Goal: Information Seeking & Learning: Compare options

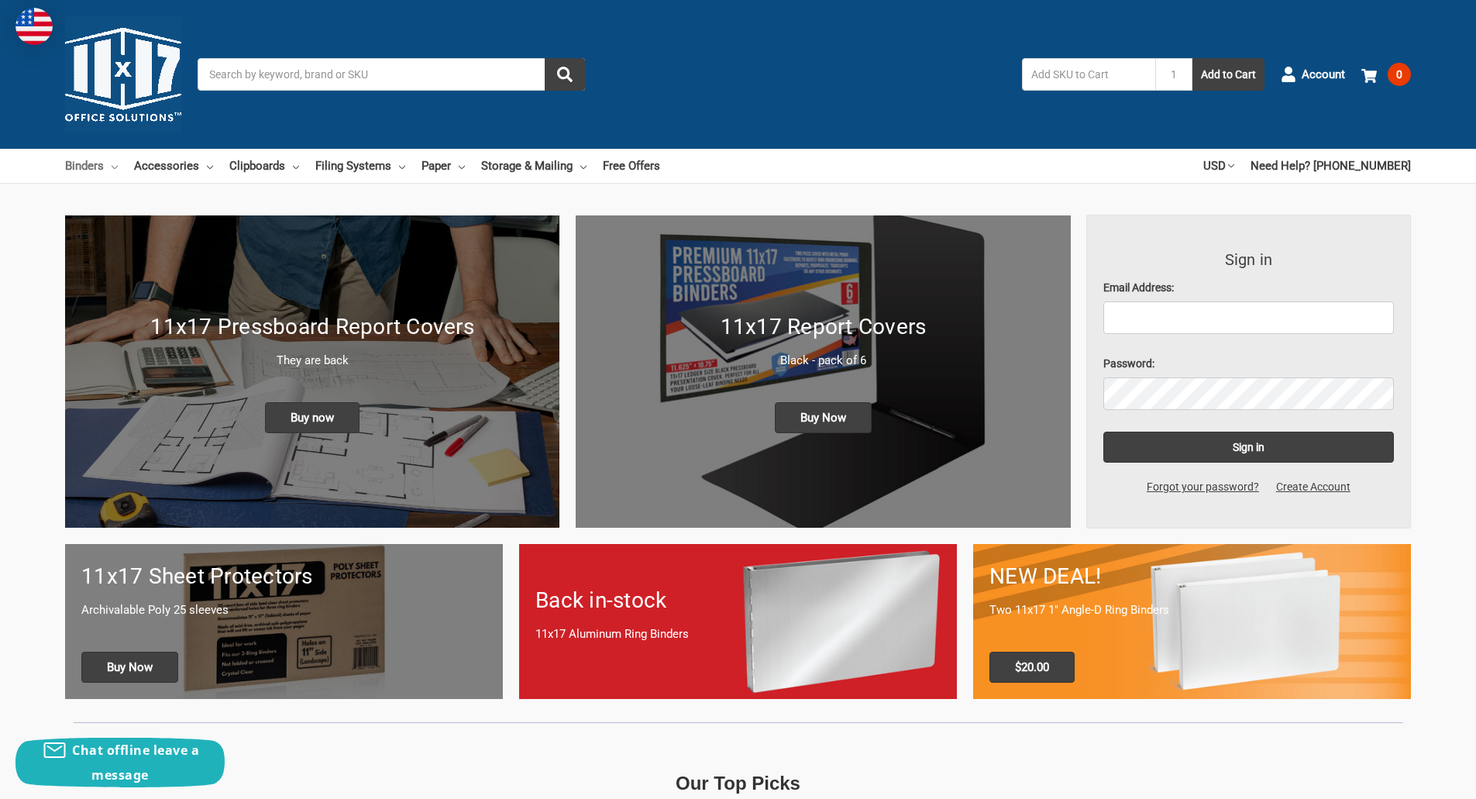
click at [92, 165] on link "Binders" at bounding box center [91, 166] width 53 height 34
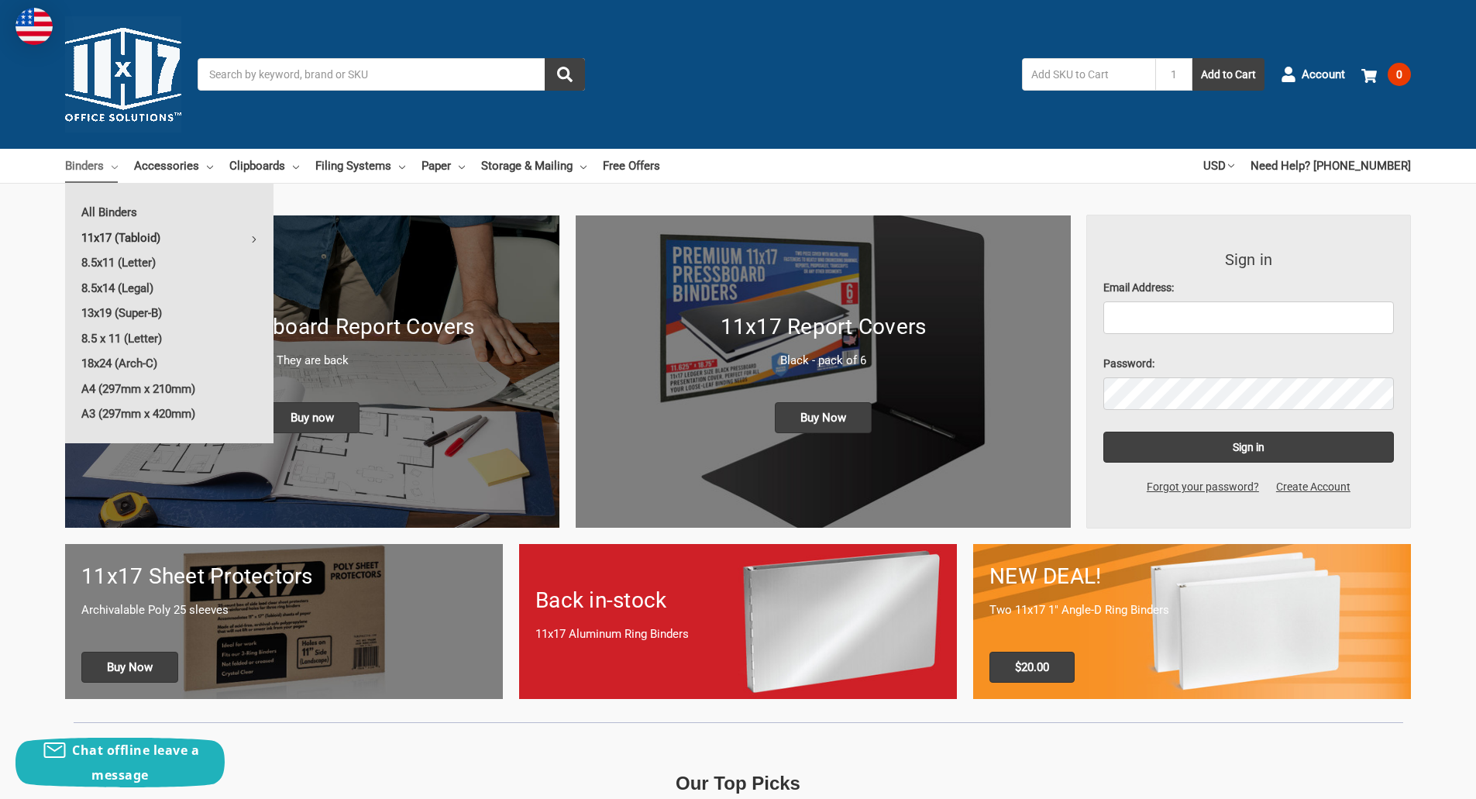
click at [134, 233] on link "11x17 (Tabloid)" at bounding box center [169, 237] width 208 height 25
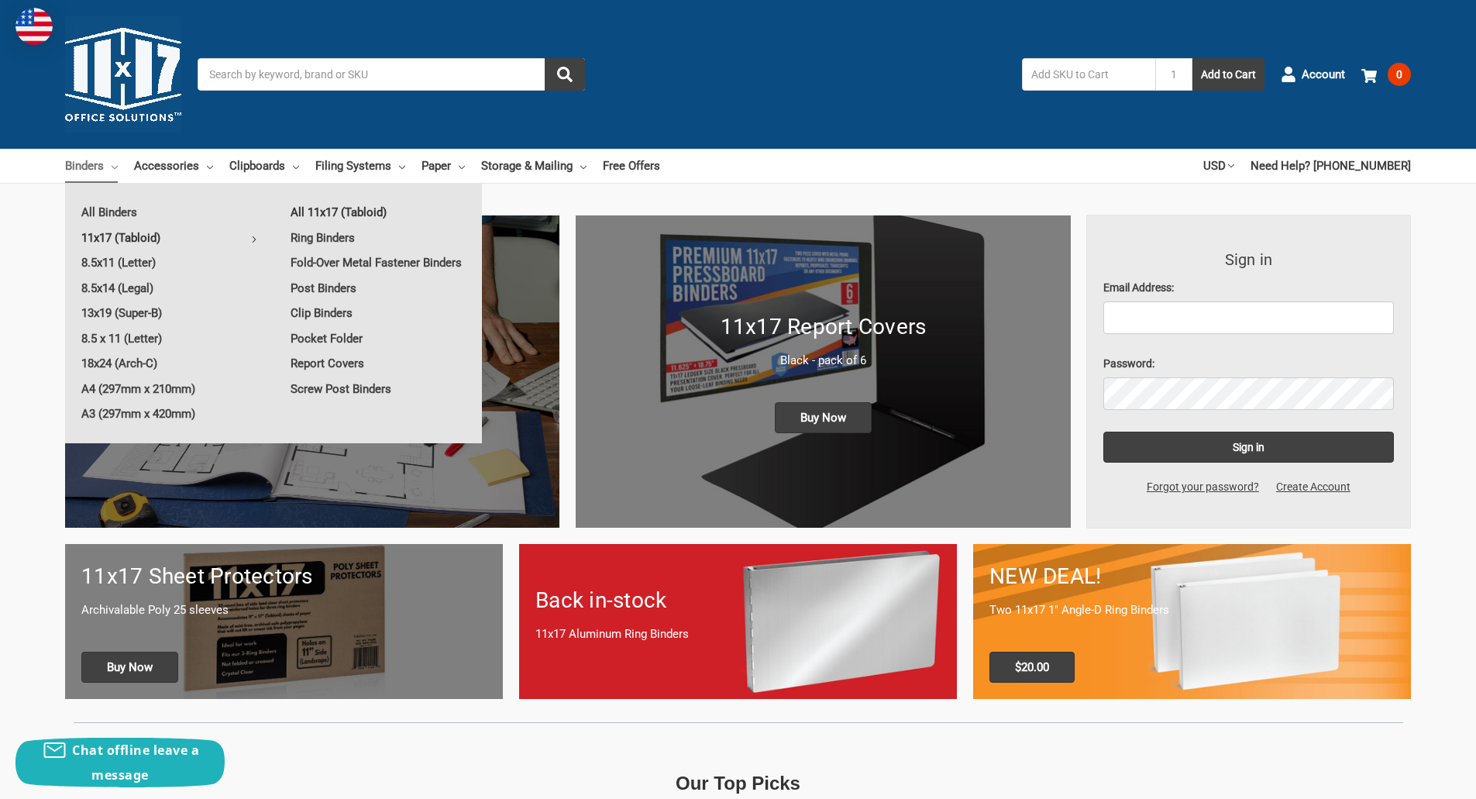
click at [333, 206] on link "All 11x17 (Tabloid)" at bounding box center [378, 212] width 208 height 25
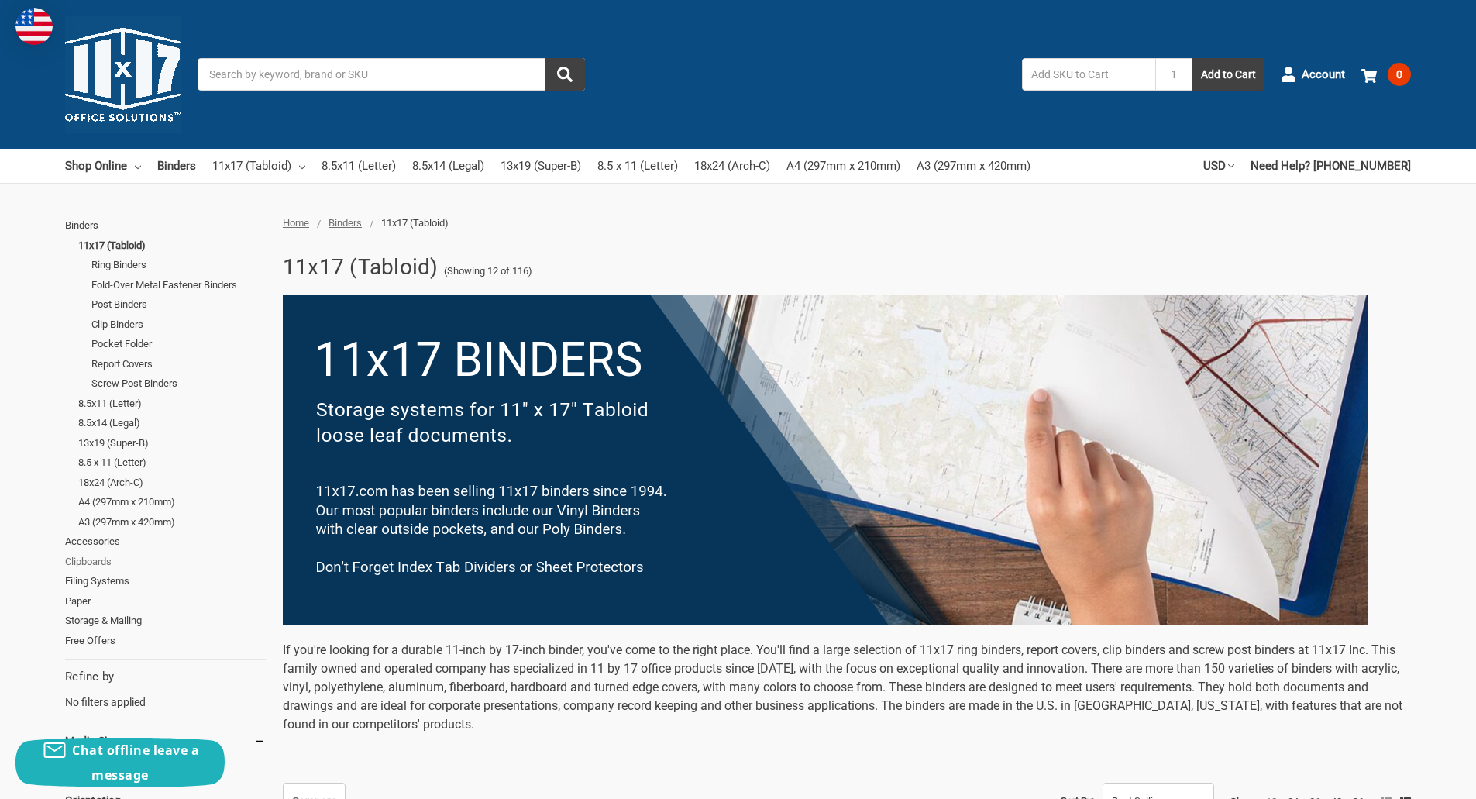
click at [77, 564] on link "Clipboards" at bounding box center [165, 562] width 201 height 20
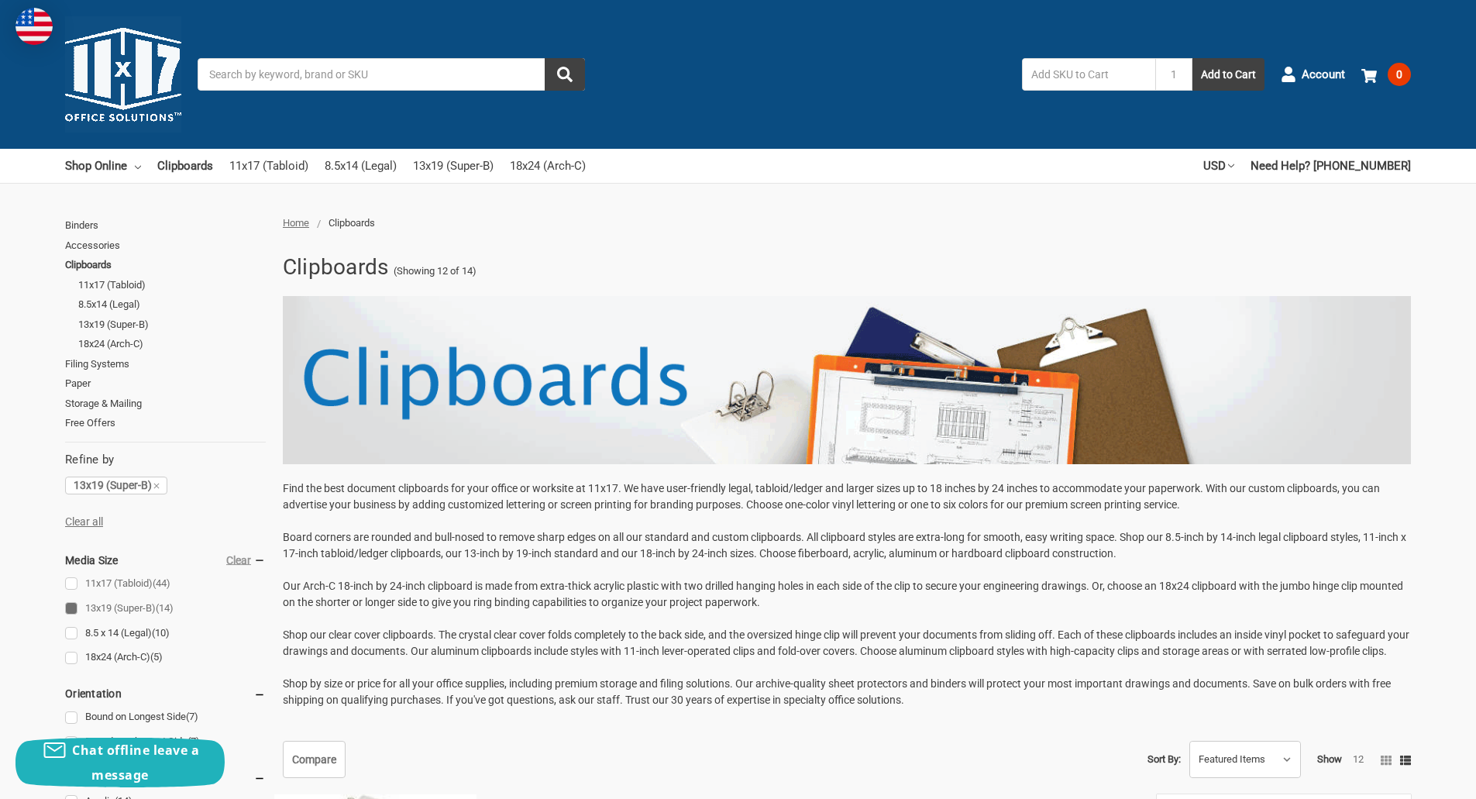
click at [76, 587] on link "11x17 (Tabloid) (44)" at bounding box center [165, 583] width 201 height 21
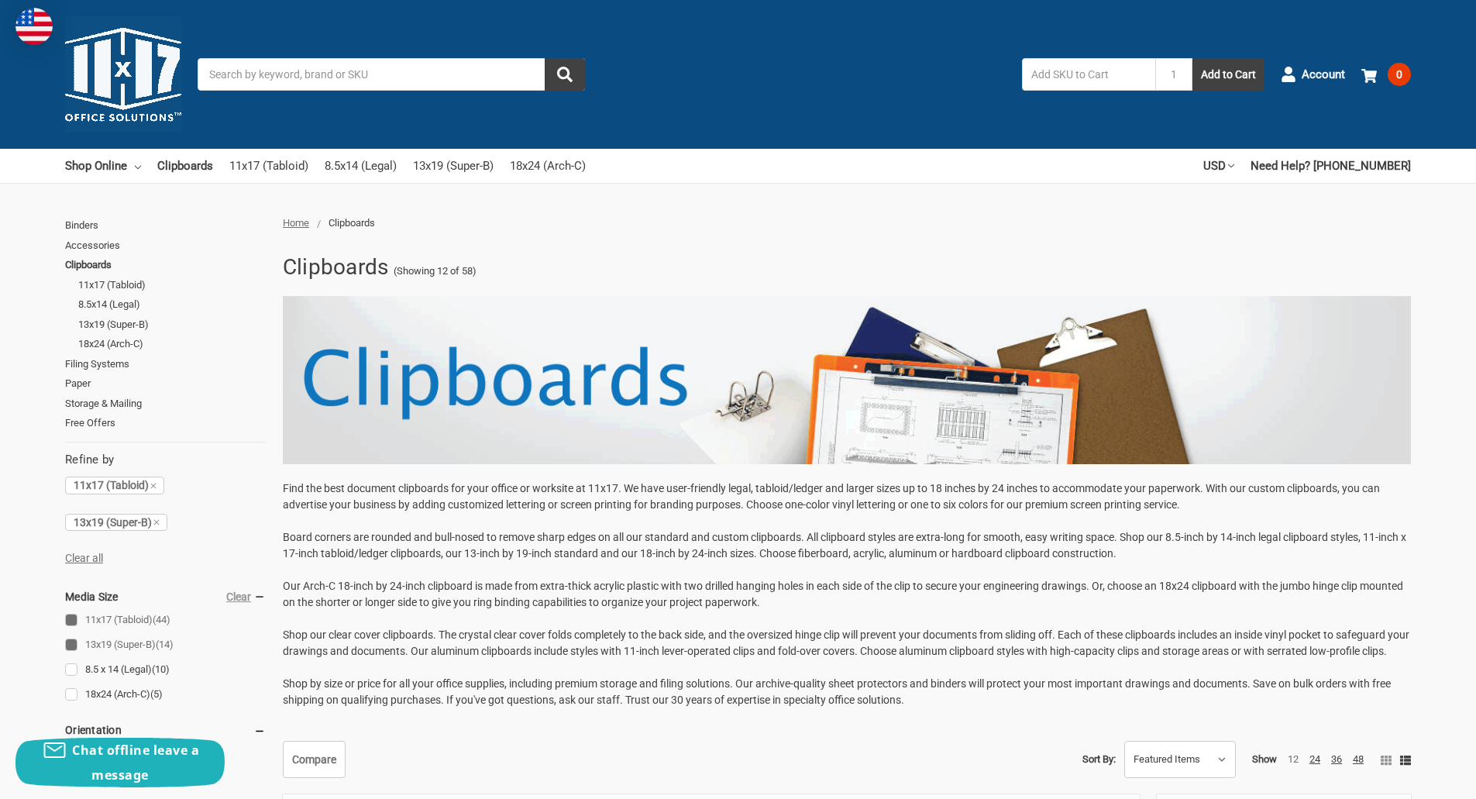
click at [74, 645] on link "13x19 (Super-B) (14)" at bounding box center [165, 645] width 201 height 21
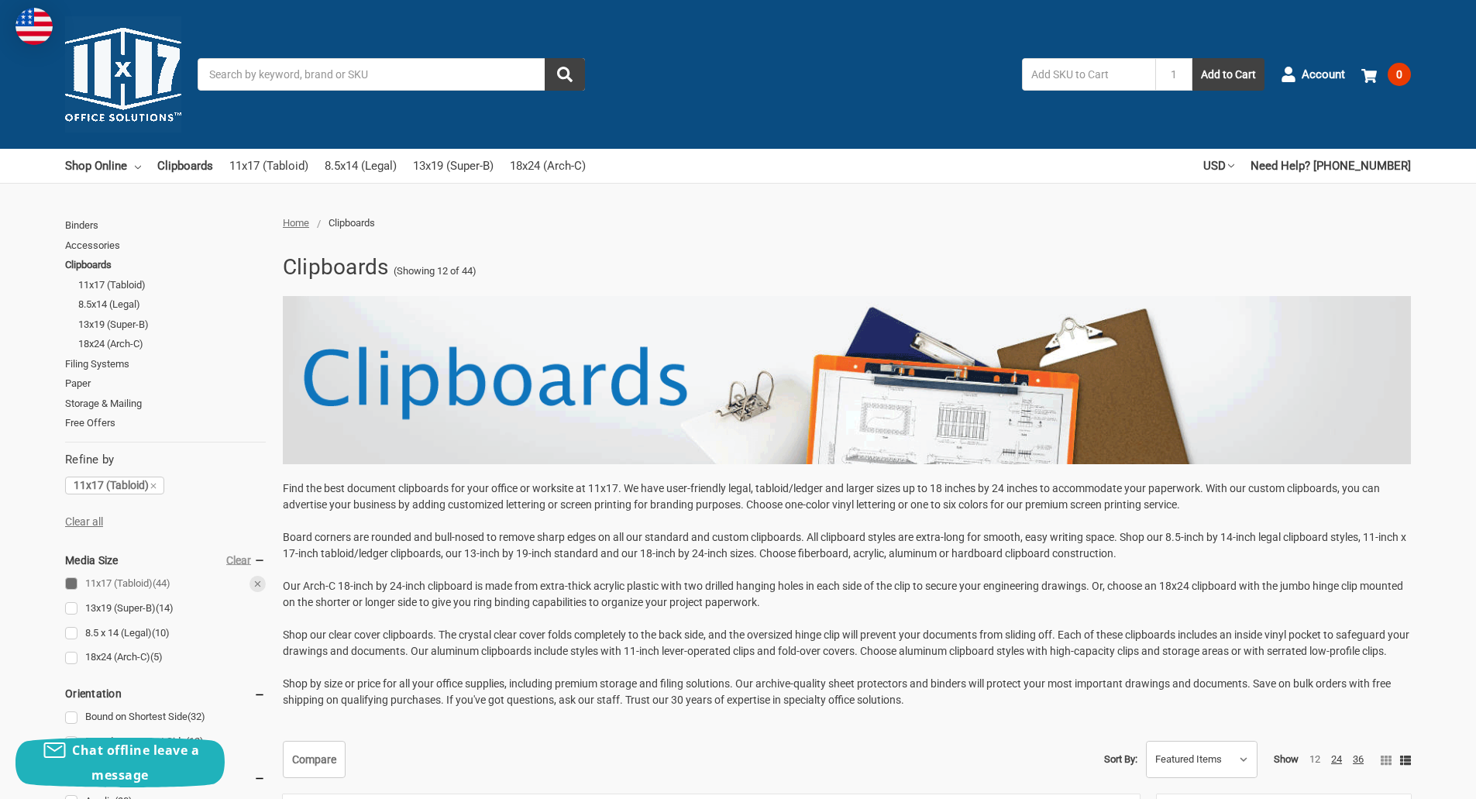
click at [126, 579] on link "11x17 (Tabloid) (44)" at bounding box center [165, 583] width 201 height 21
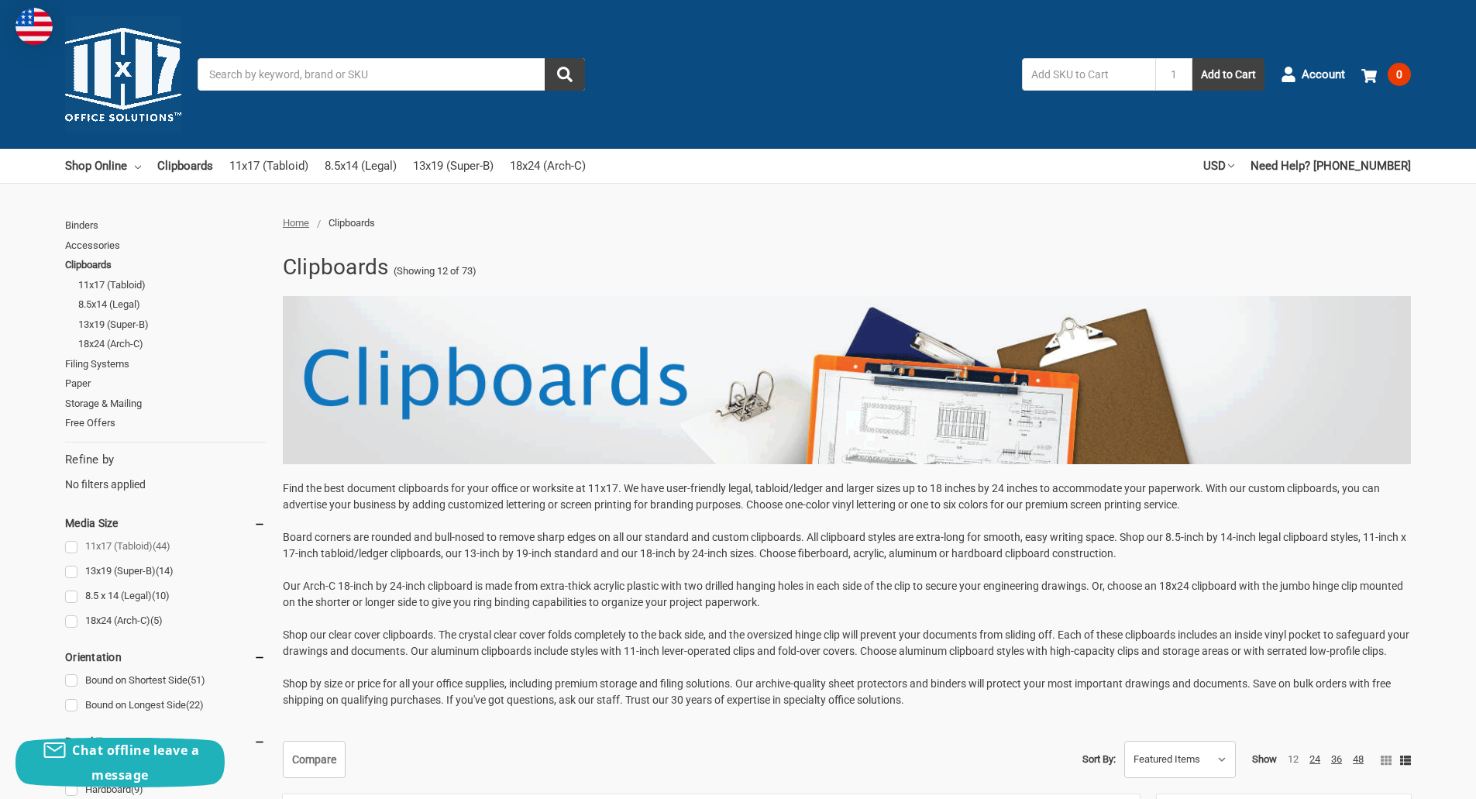
click at [140, 541] on link "11x17 (Tabloid) (44)" at bounding box center [165, 546] width 201 height 21
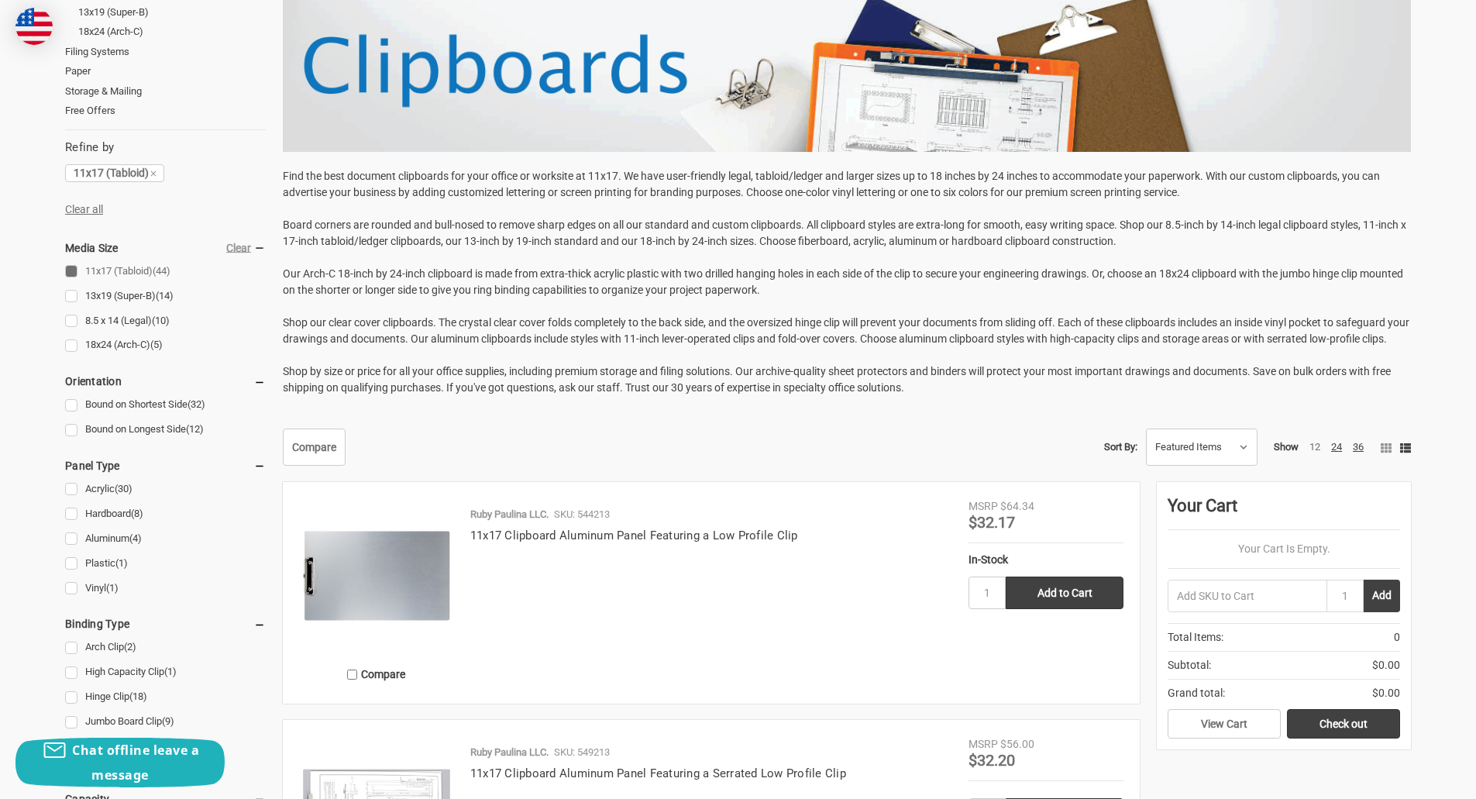
scroll to position [310, 0]
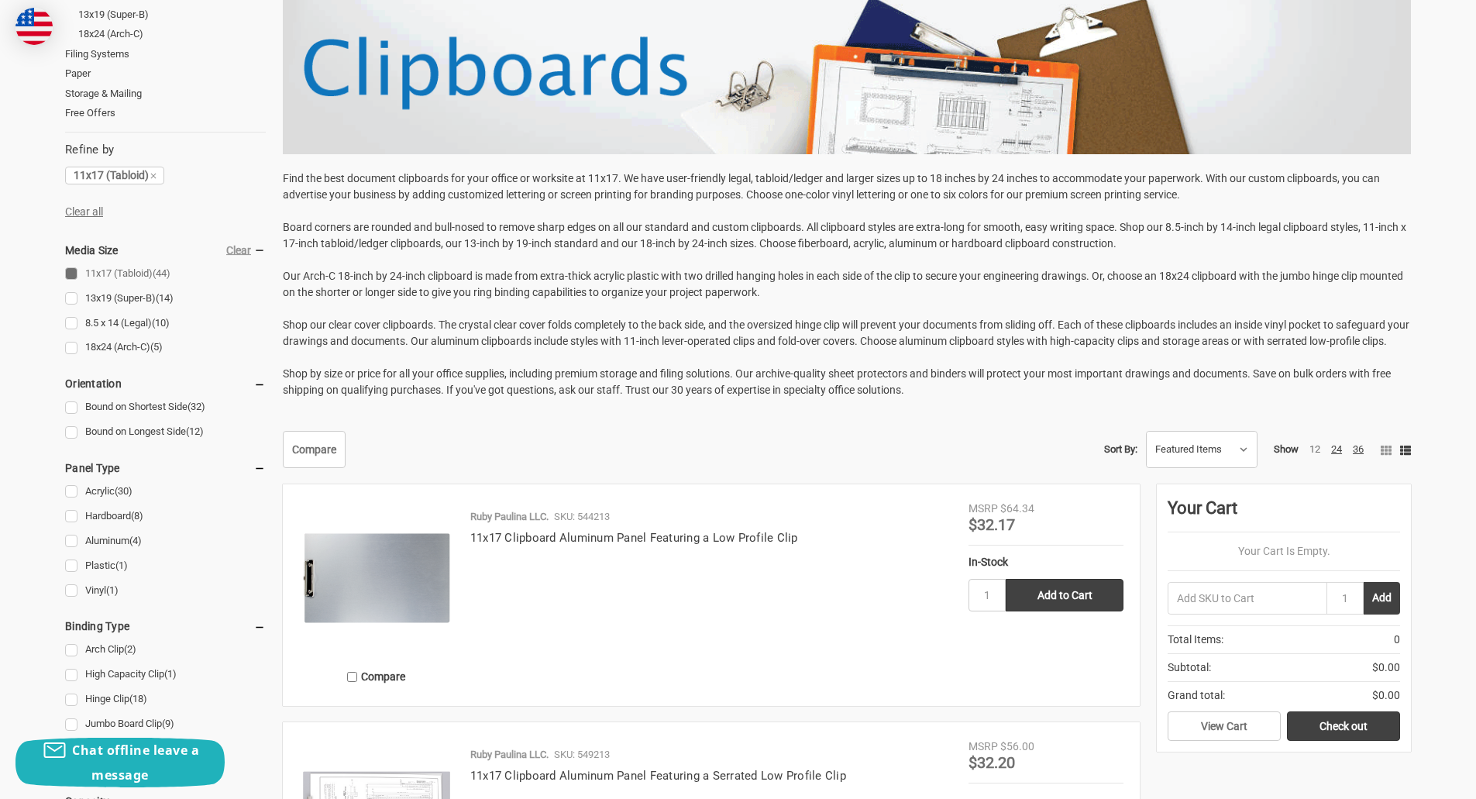
click at [332, 596] on img at bounding box center [376, 578] width 155 height 155
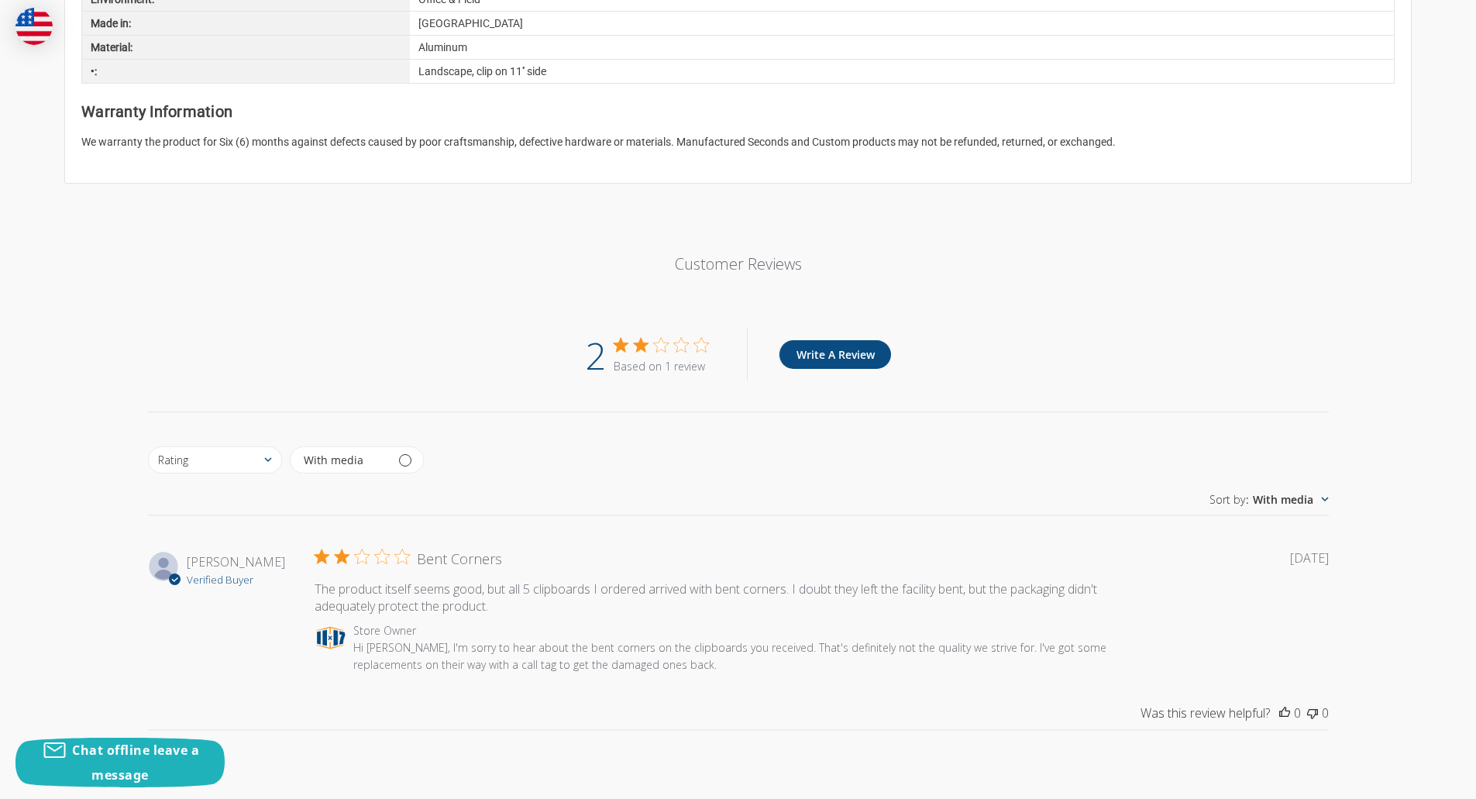
scroll to position [1085, 0]
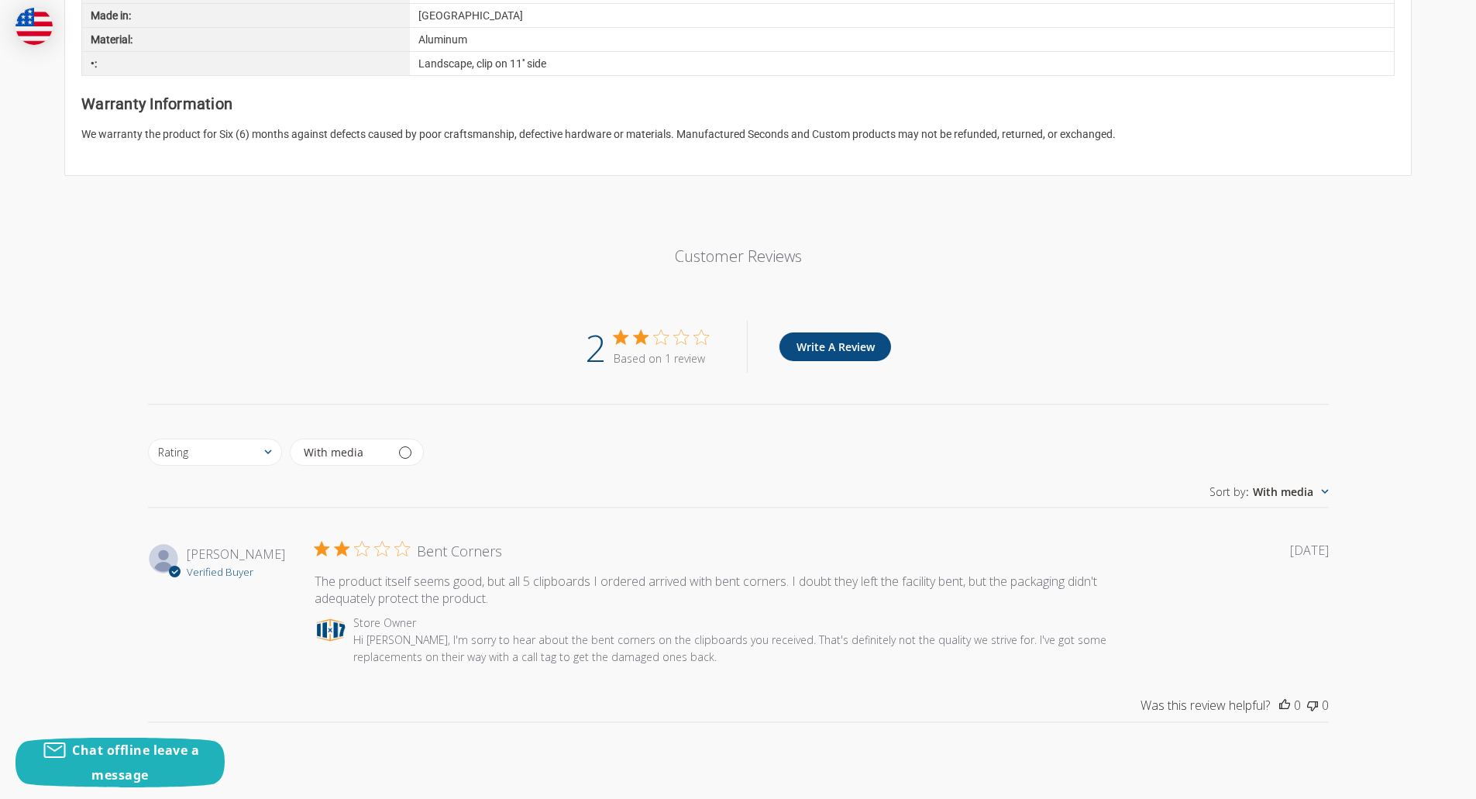
click at [601, 349] on div "2" at bounding box center [595, 347] width 21 height 52
click at [623, 346] on div "Based on 1 review" at bounding box center [680, 347] width 133 height 52
click at [628, 339] on icon "2 out of 5 stars" at bounding box center [620, 337] width 17 height 17
click at [616, 383] on div "2 Based on 1 review Write A Review" at bounding box center [738, 362] width 1181 height 83
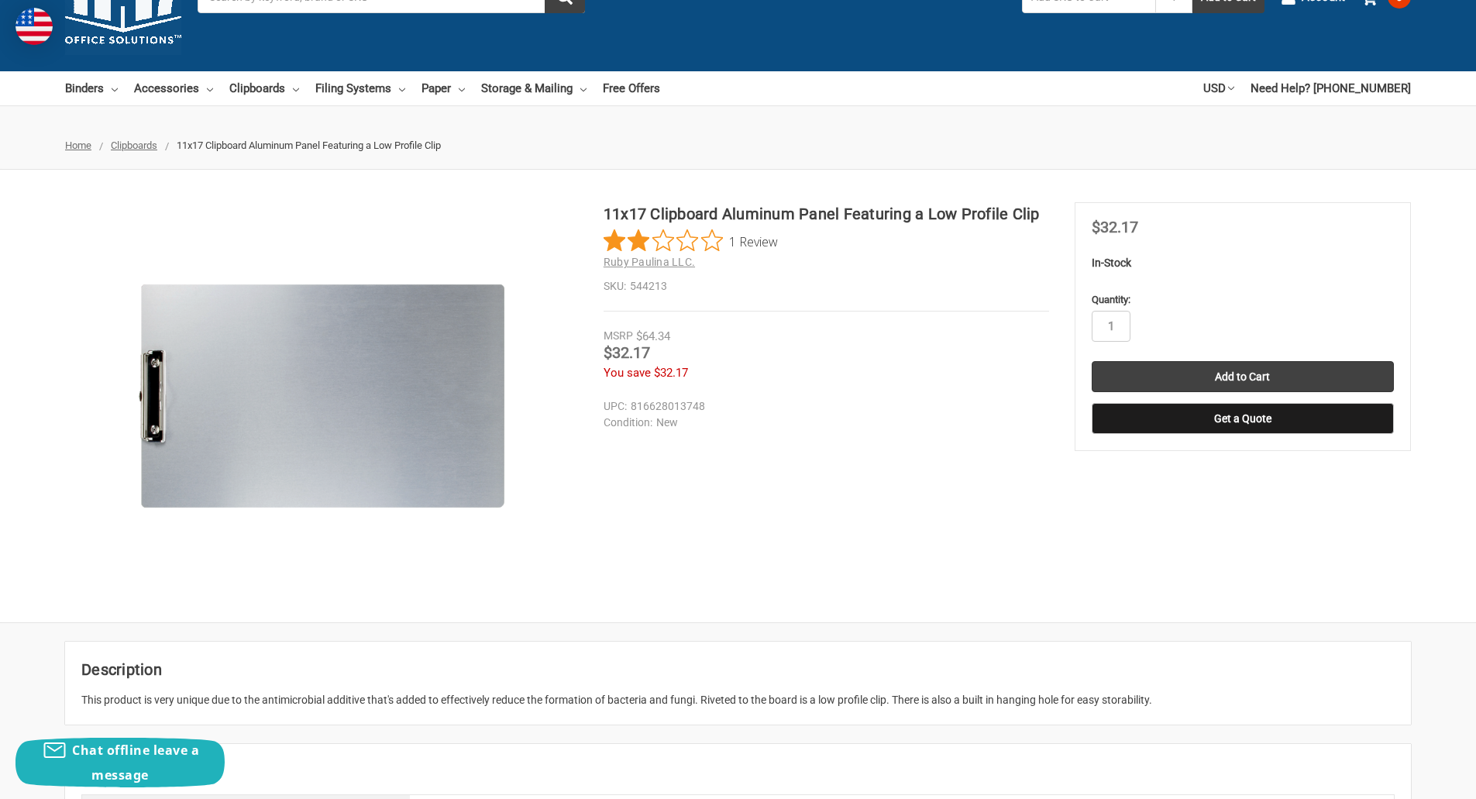
scroll to position [0, 0]
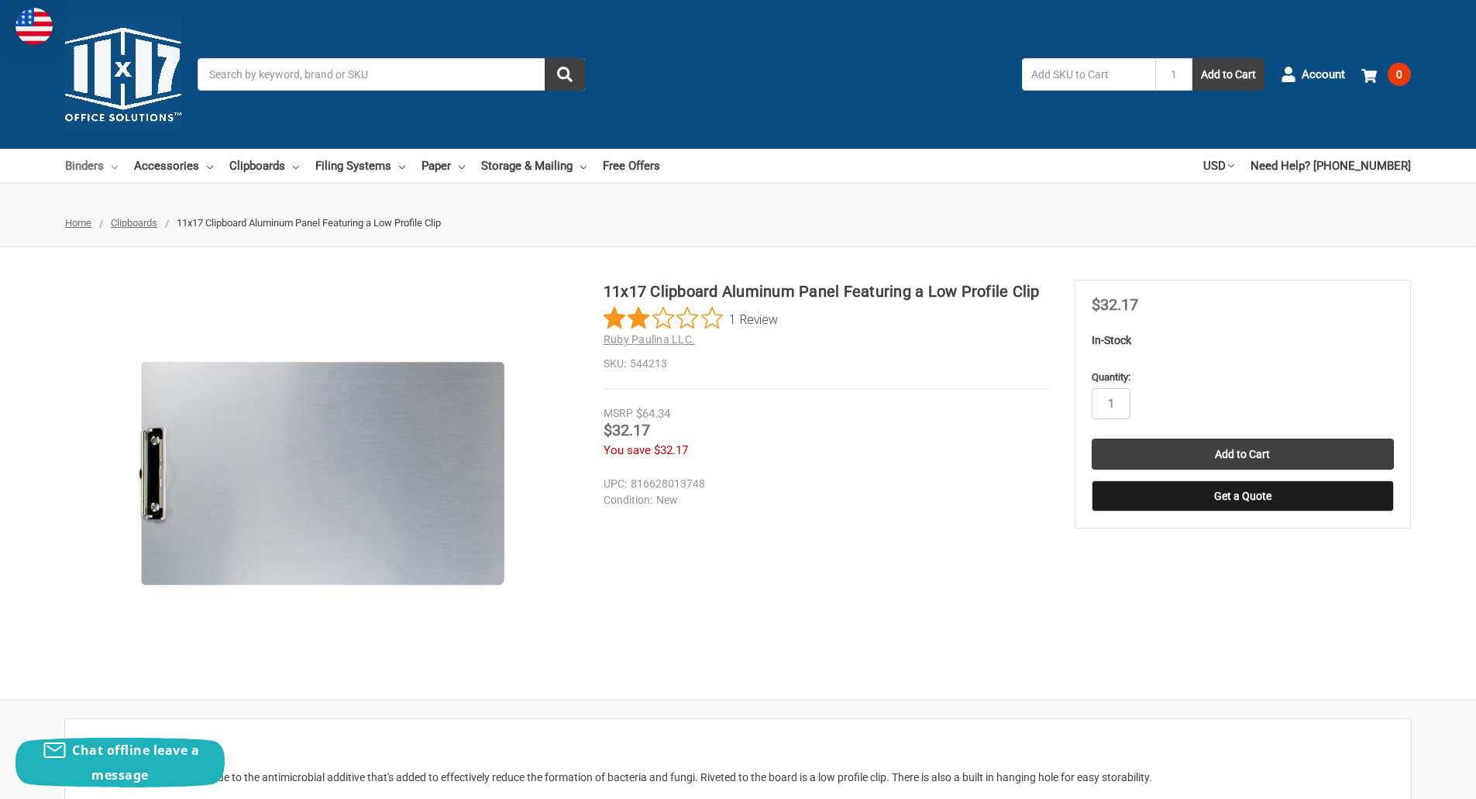
click at [93, 162] on link "Binders" at bounding box center [91, 166] width 53 height 34
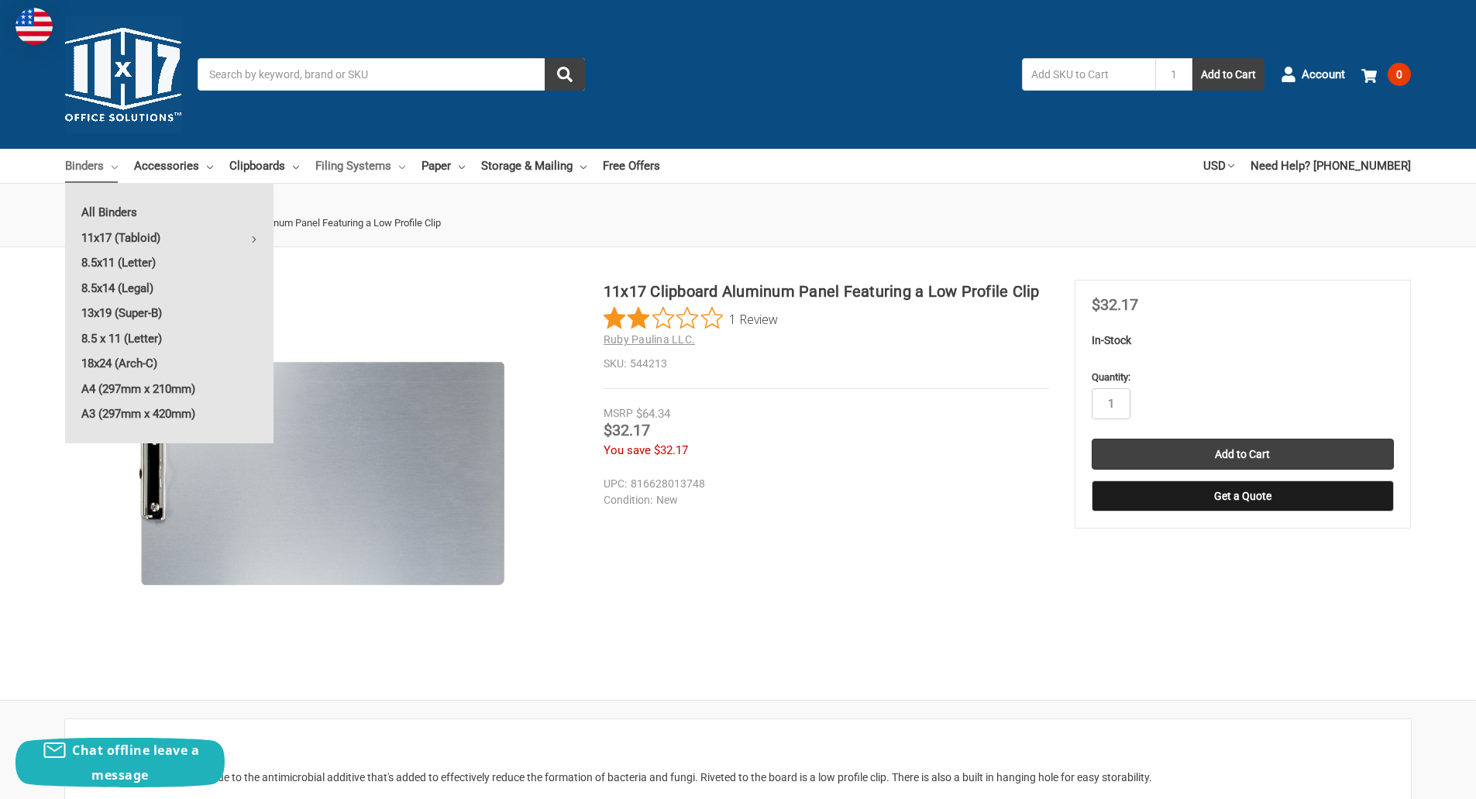
click at [342, 167] on link "Filing Systems" at bounding box center [360, 166] width 90 height 34
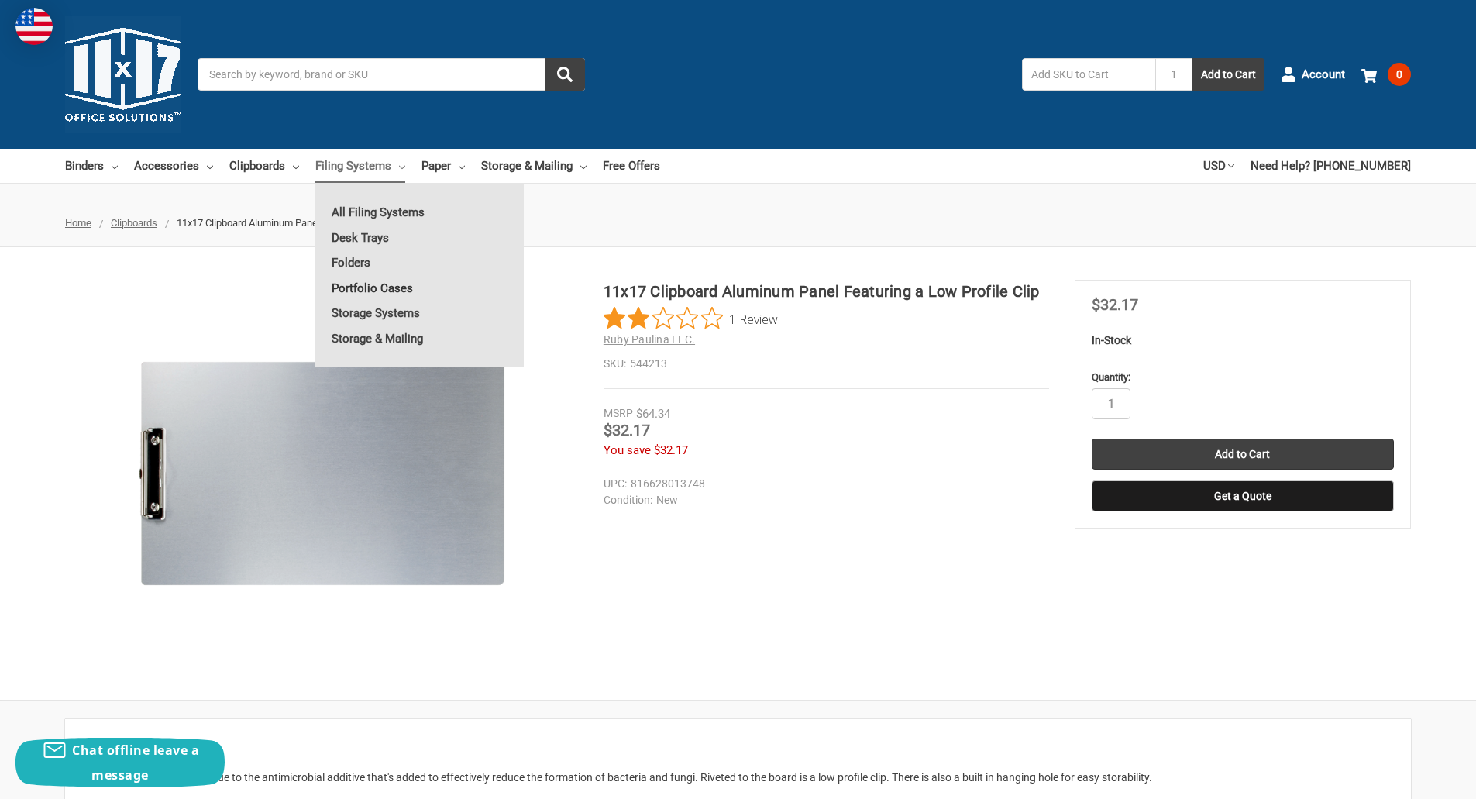
click at [383, 287] on link "Portfolio Cases" at bounding box center [419, 288] width 208 height 25
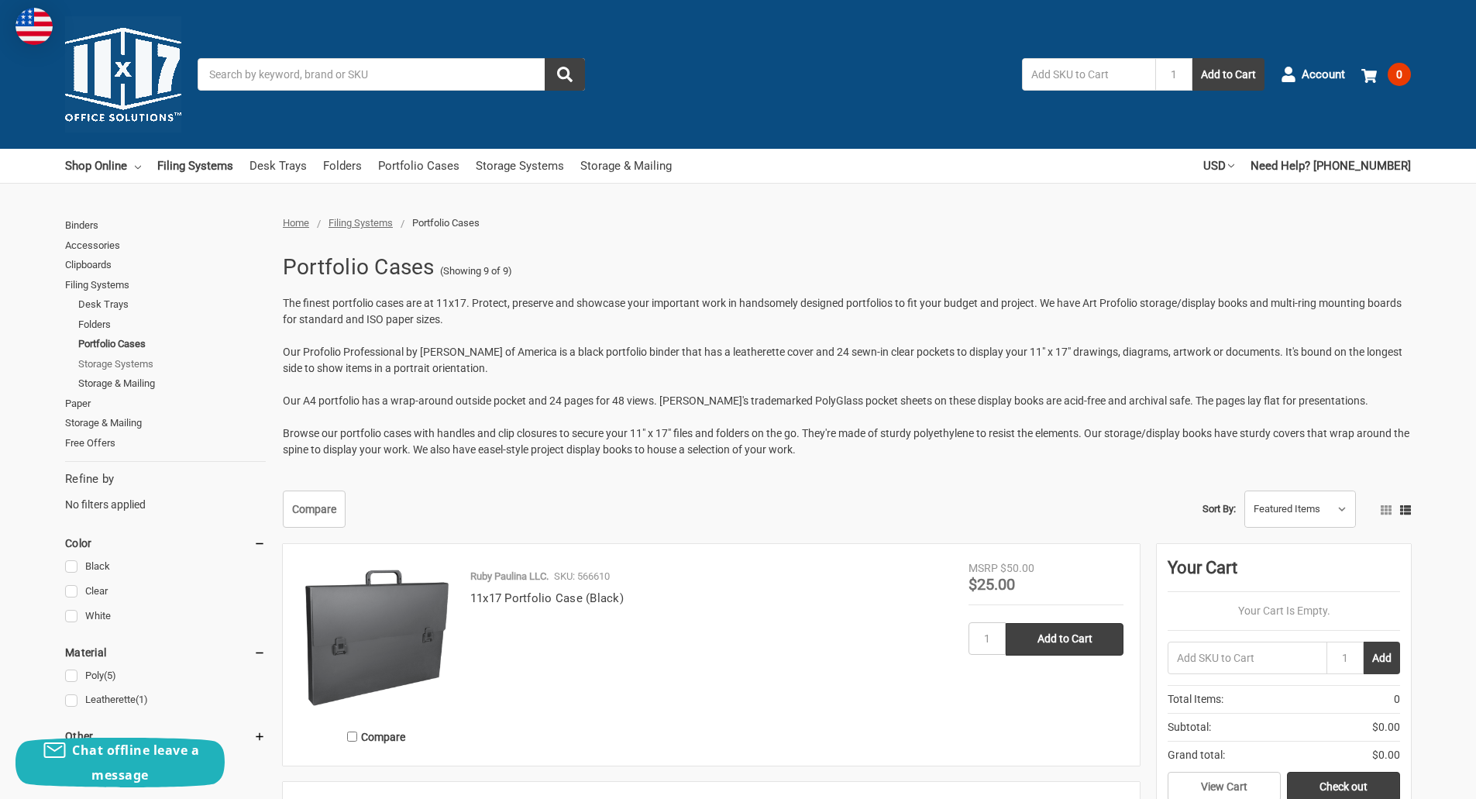
click at [136, 366] on link "Storage Systems" at bounding box center [172, 364] width 188 height 20
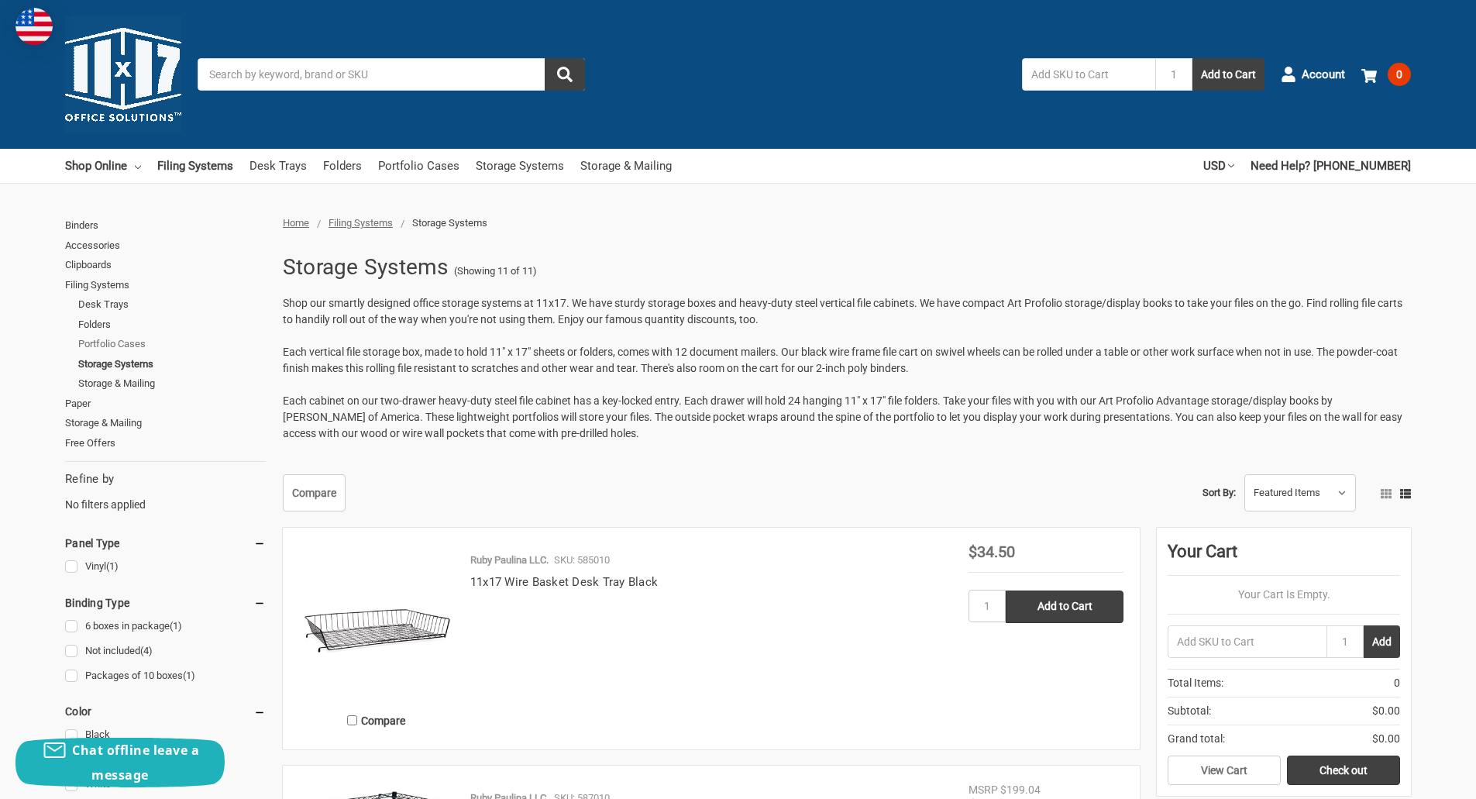
click at [98, 345] on link "Portfolio Cases" at bounding box center [172, 344] width 188 height 20
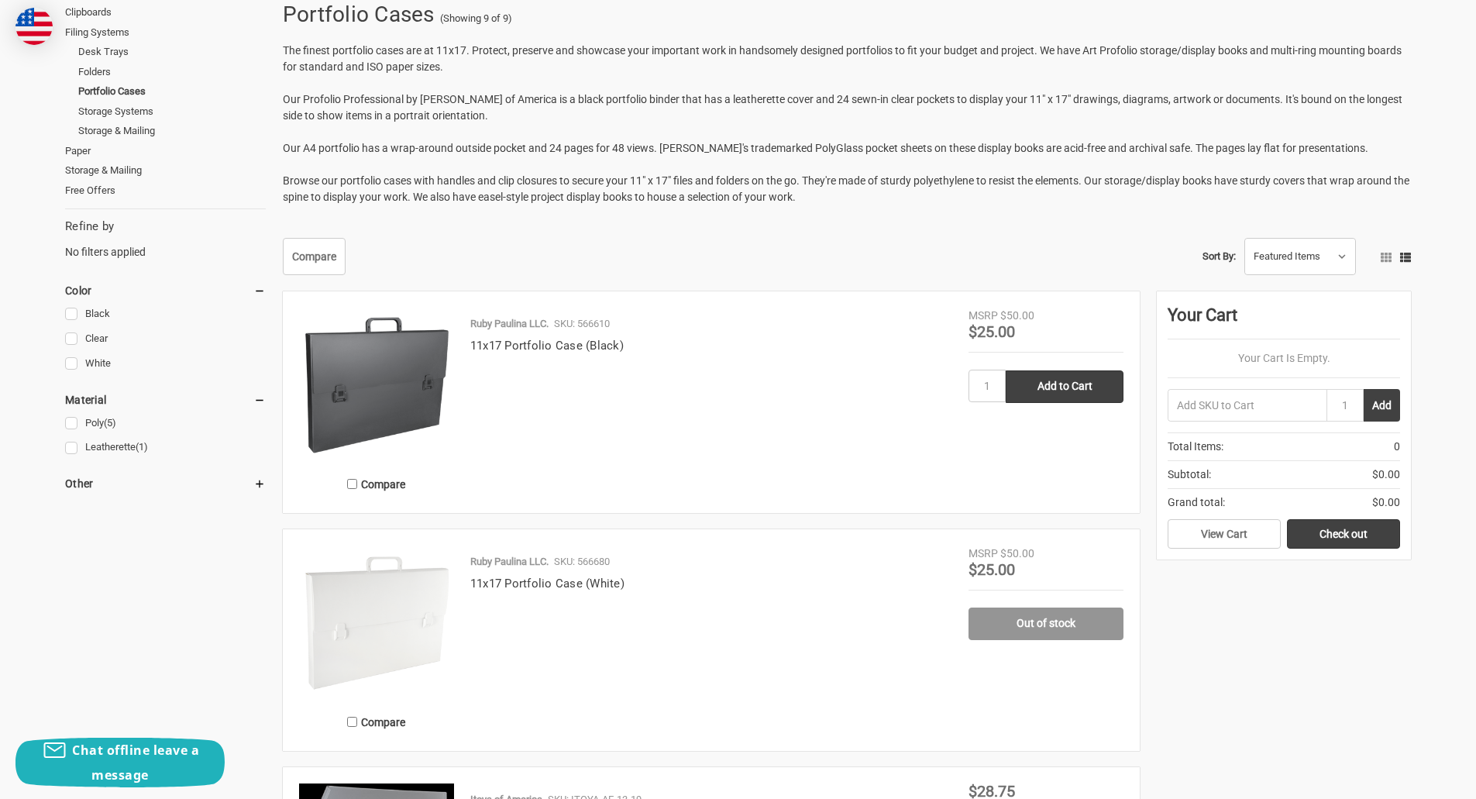
scroll to position [232, 0]
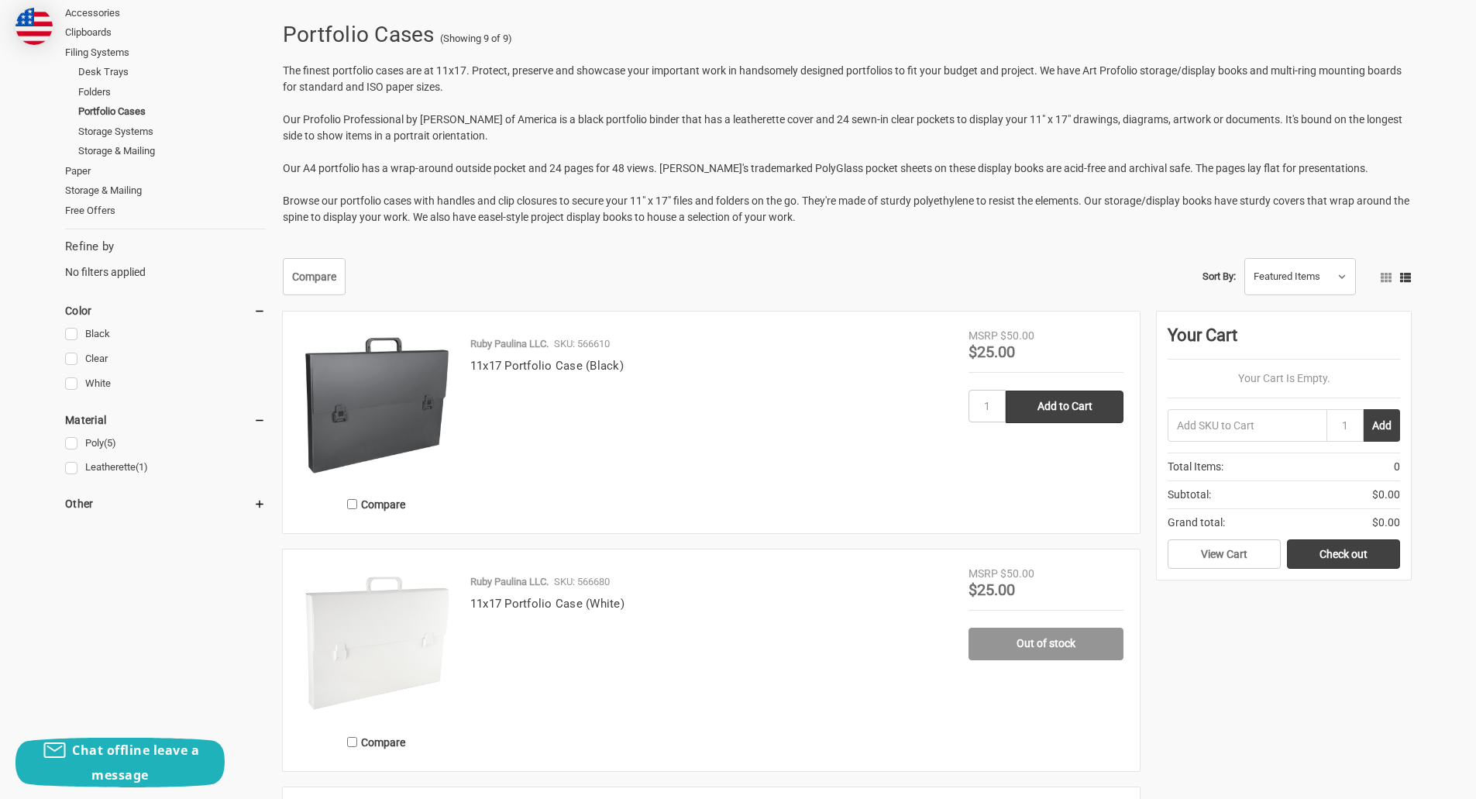
click at [396, 403] on img at bounding box center [376, 405] width 155 height 155
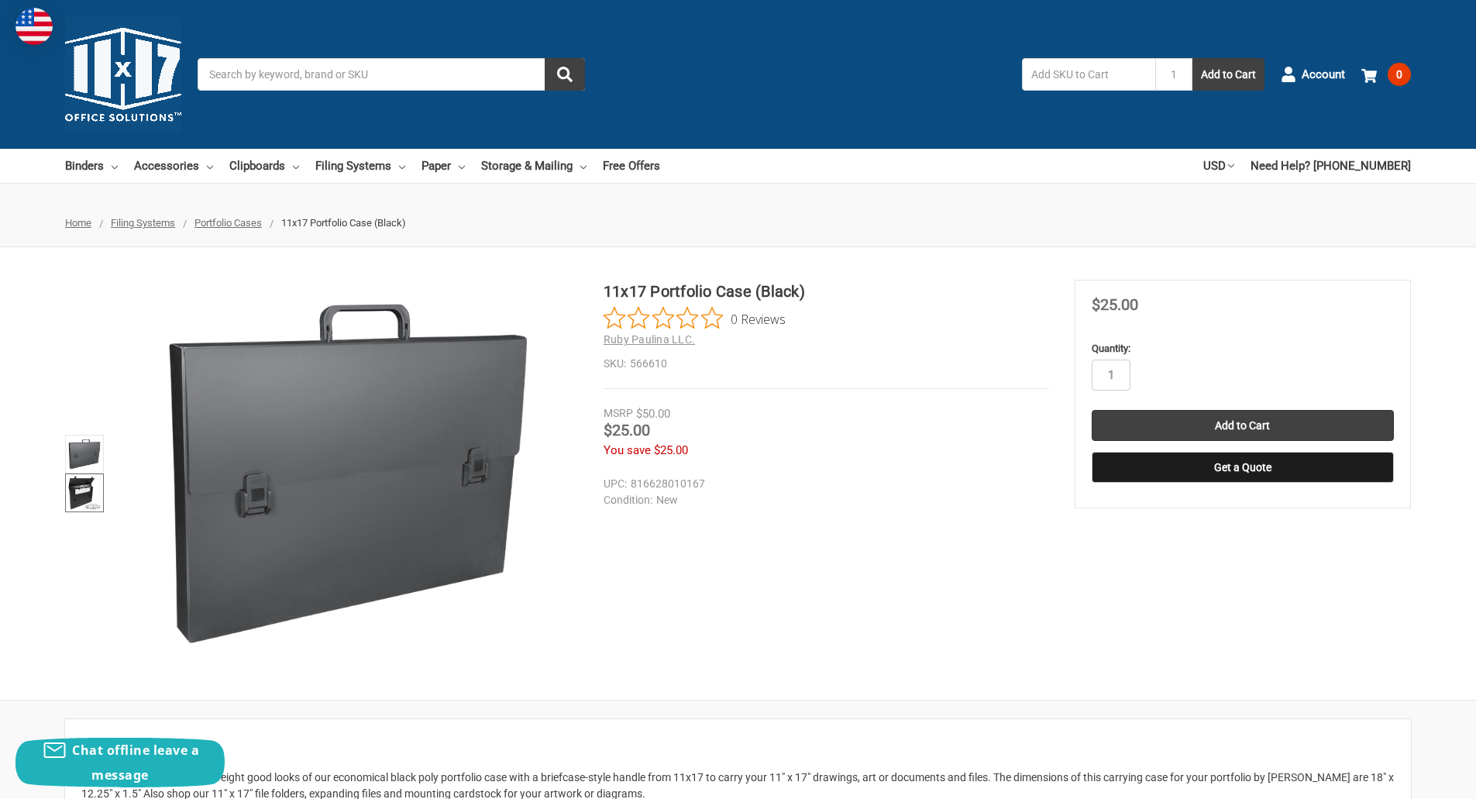
click at [79, 487] on img at bounding box center [84, 493] width 34 height 34
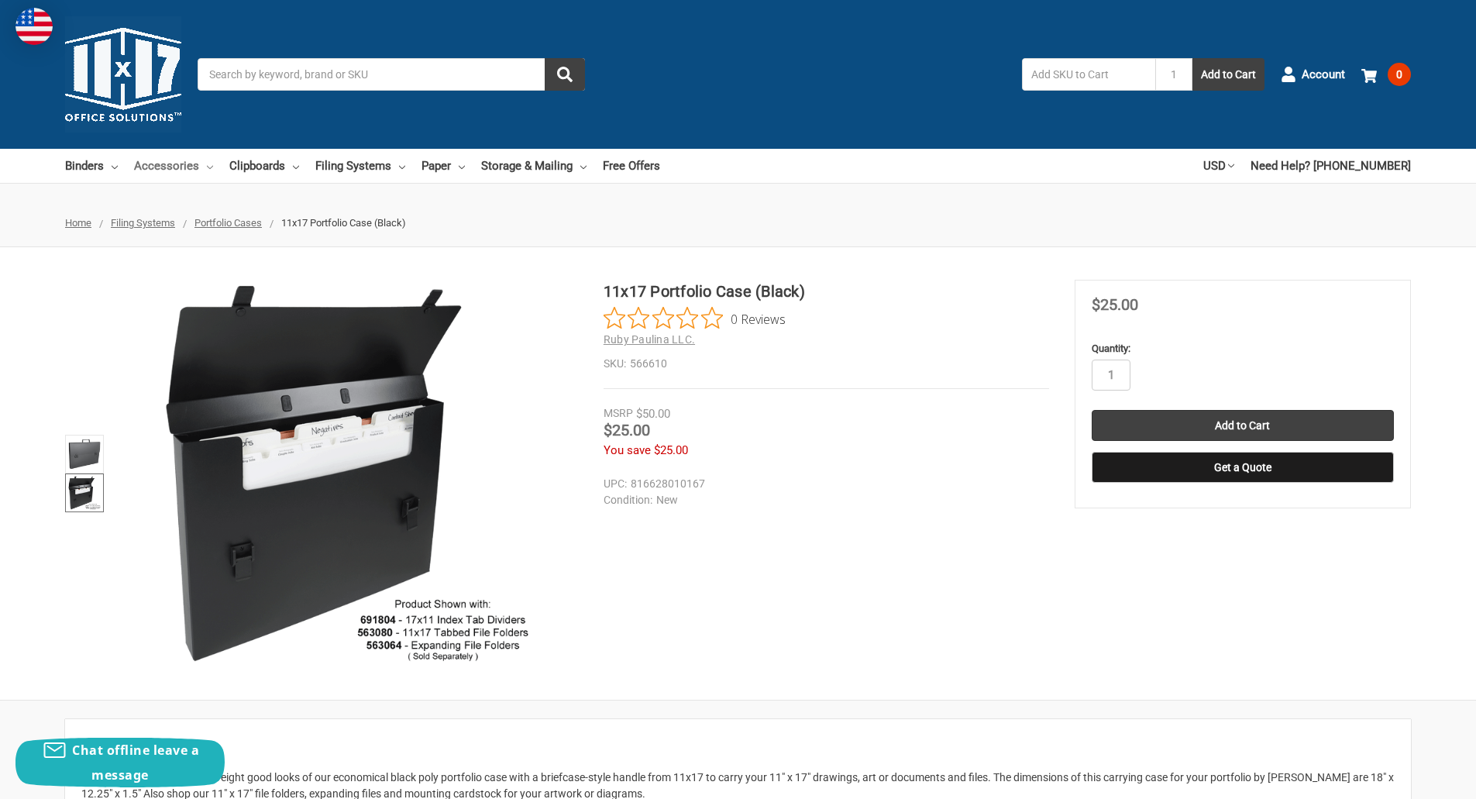
click at [157, 166] on link "Accessories" at bounding box center [173, 166] width 79 height 34
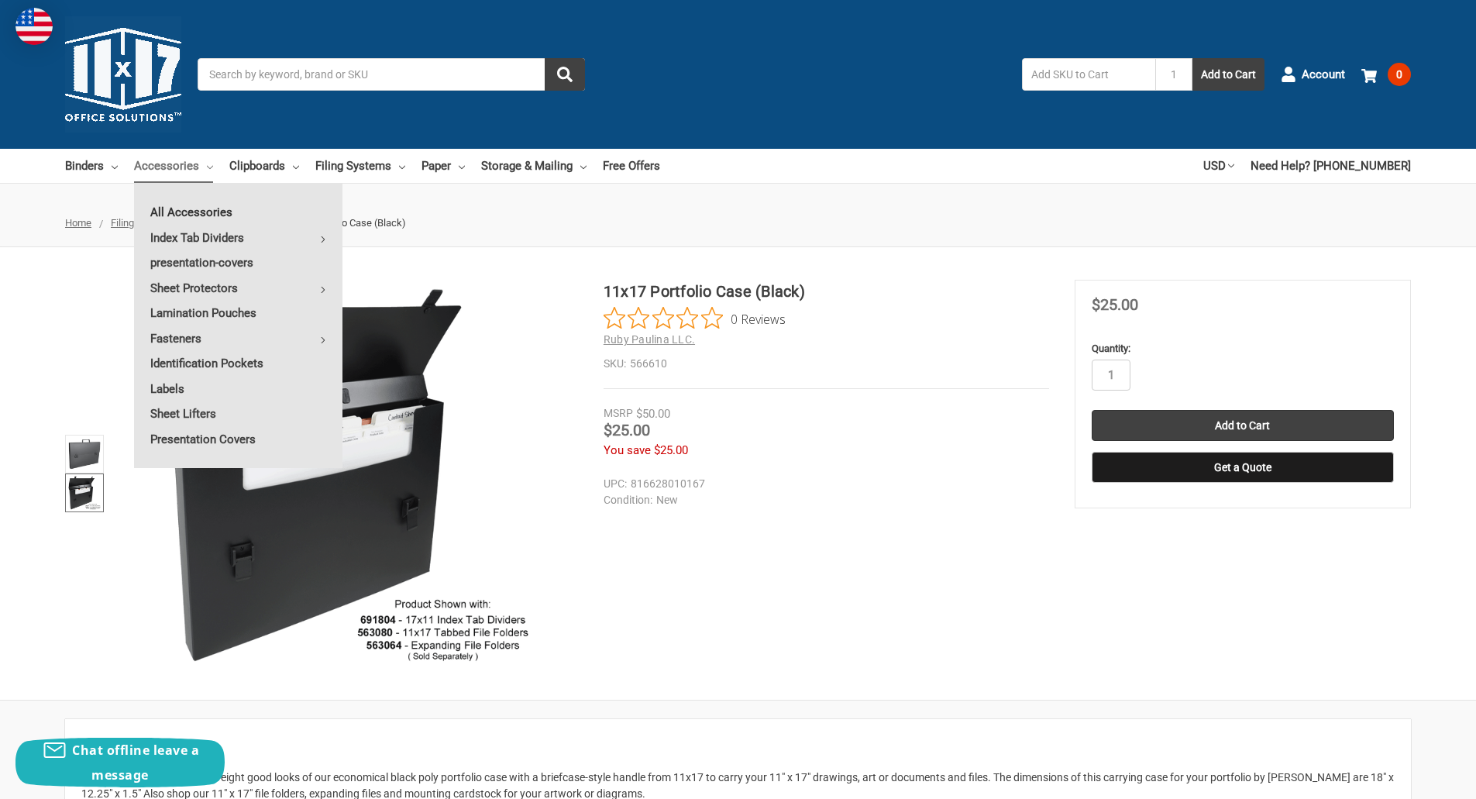
click at [203, 214] on link "All Accessories" at bounding box center [238, 212] width 208 height 25
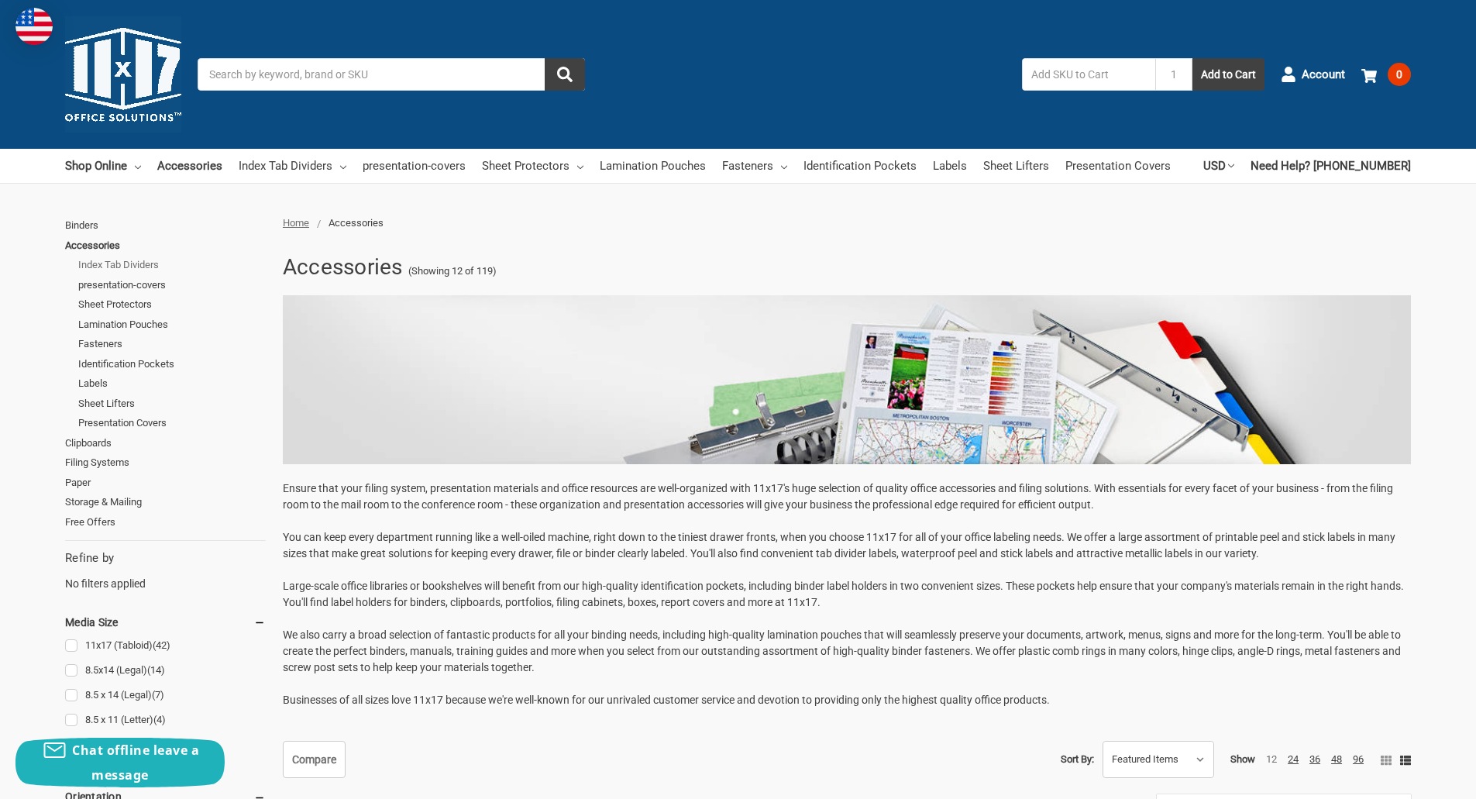
click at [119, 264] on link "Index Tab Dividers" at bounding box center [172, 265] width 188 height 20
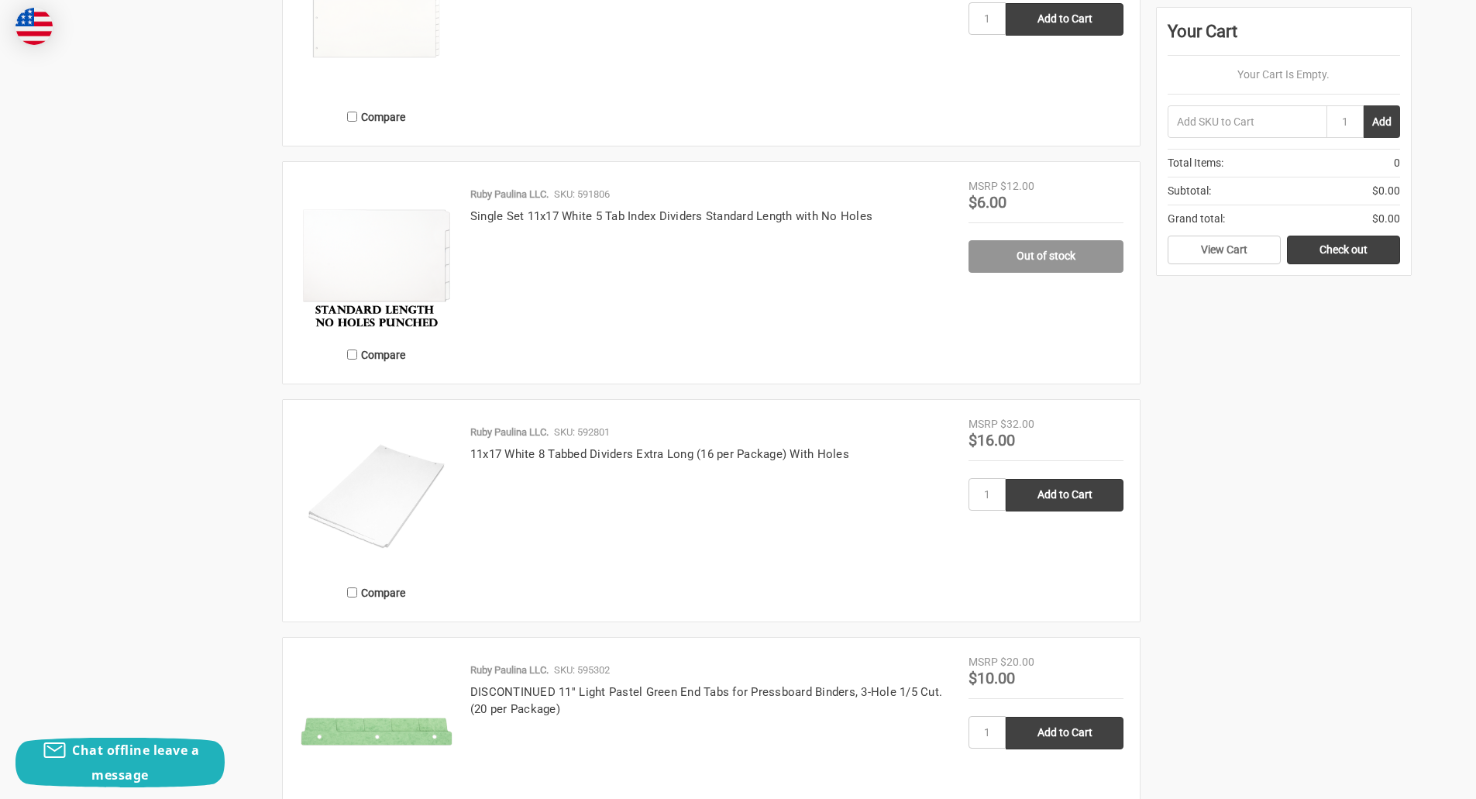
scroll to position [2480, 0]
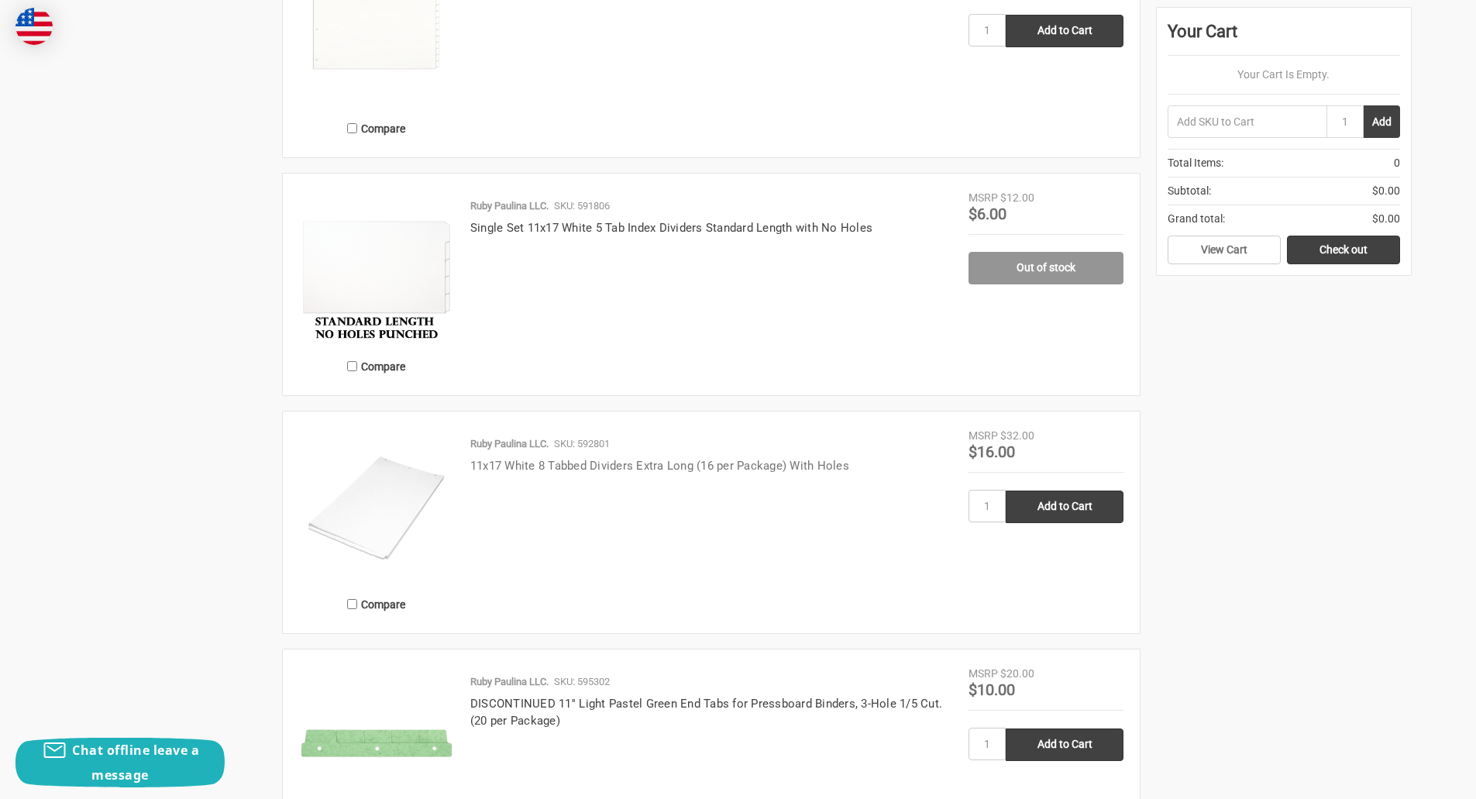
click at [672, 468] on link "11x17 White 8 Tabbed Dividers Extra Long (16 per Package) With Holes" at bounding box center [659, 466] width 379 height 14
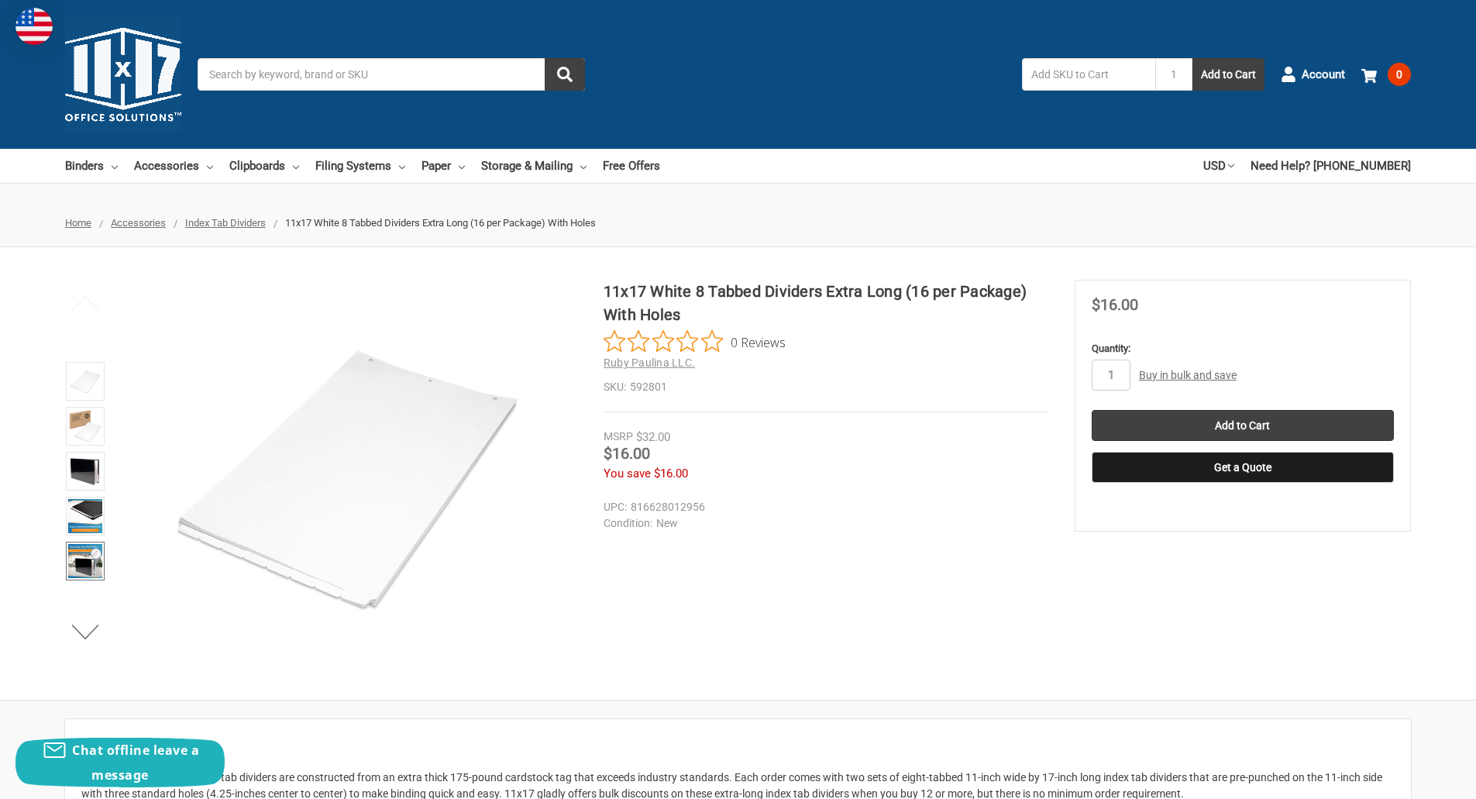
click at [85, 559] on img at bounding box center [85, 561] width 34 height 34
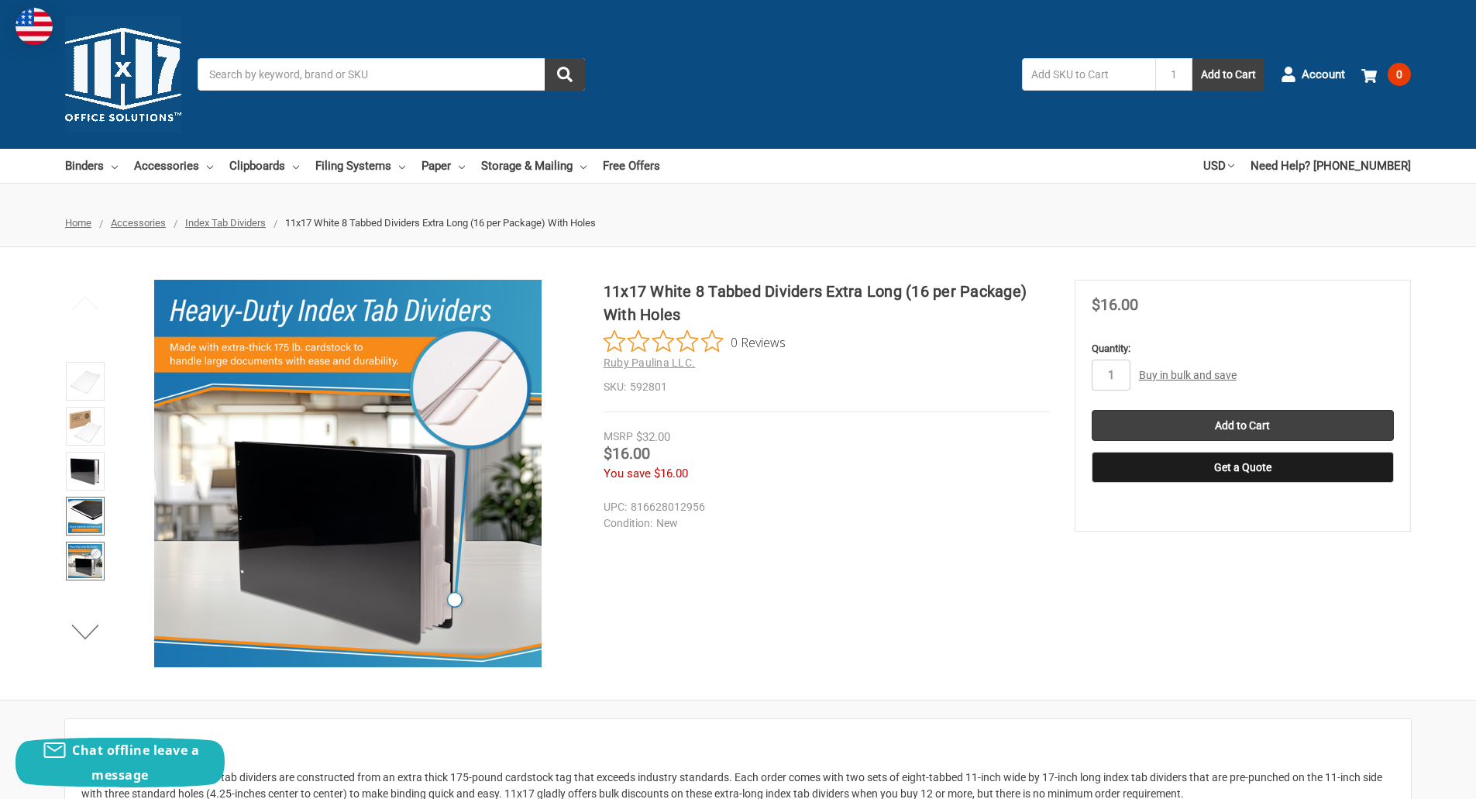
click at [85, 519] on img at bounding box center [85, 516] width 34 height 34
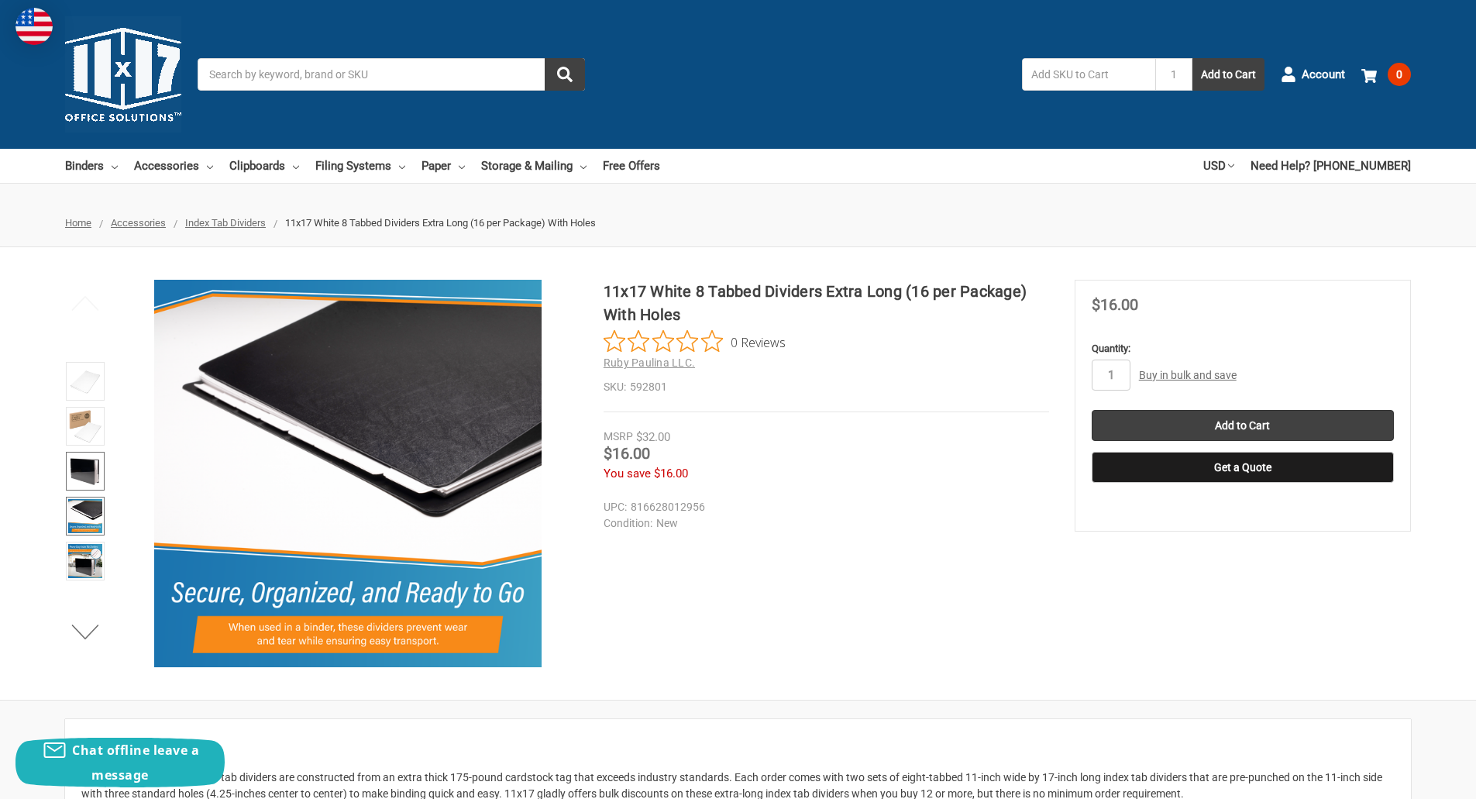
click at [87, 475] on img at bounding box center [85, 471] width 34 height 34
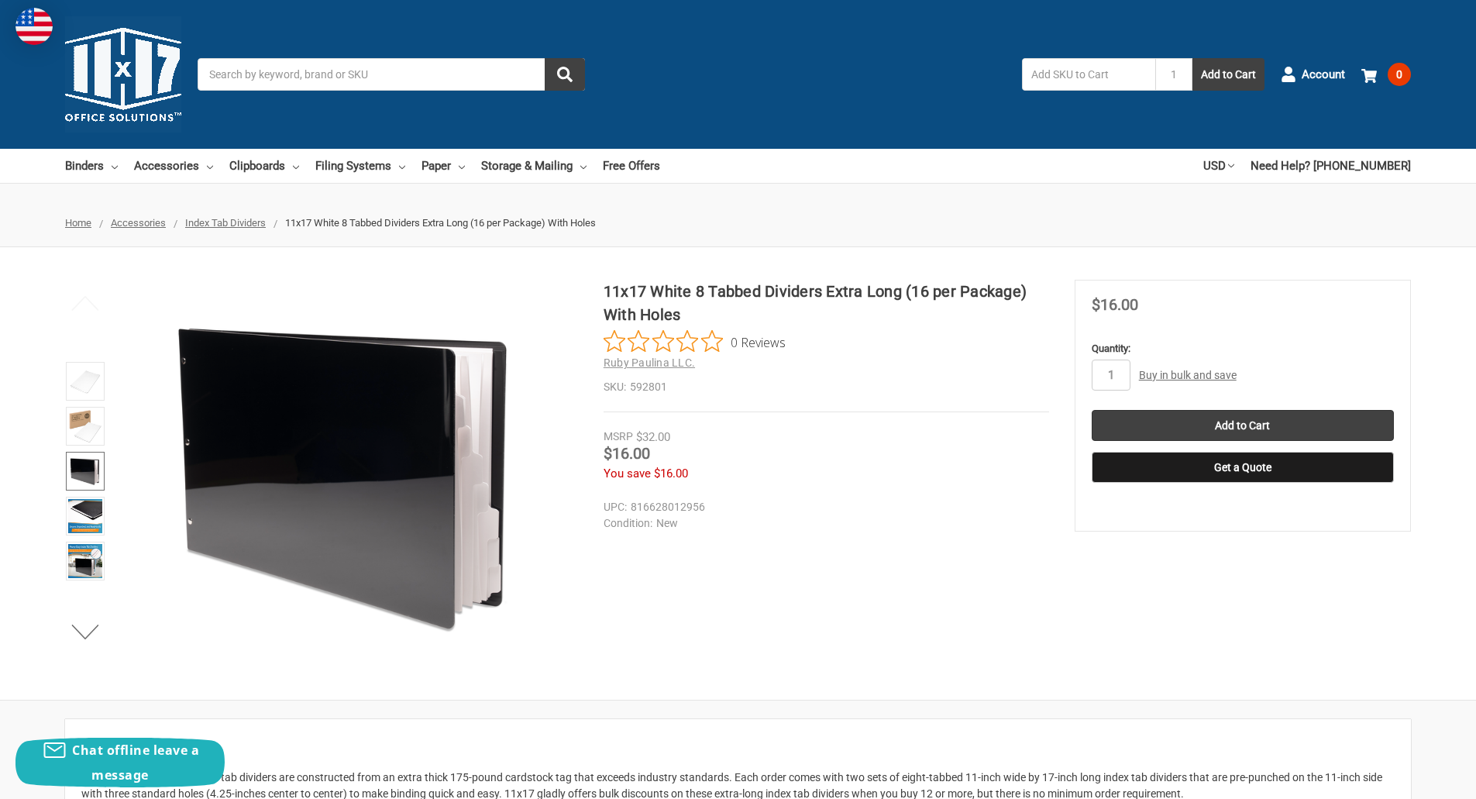
click at [87, 475] on img at bounding box center [85, 471] width 34 height 34
click at [94, 438] on img at bounding box center [85, 426] width 34 height 34
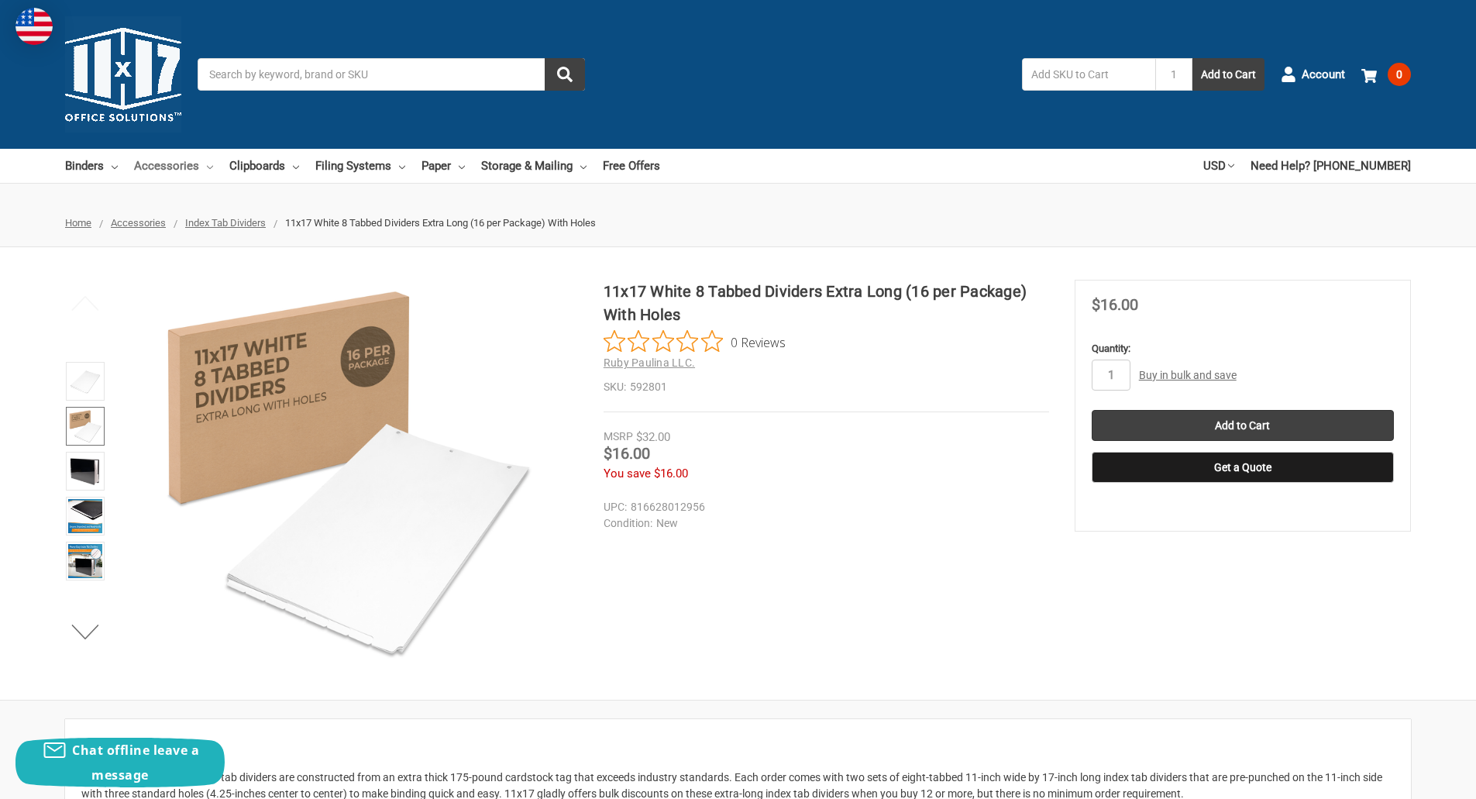
click at [173, 164] on link "Accessories" at bounding box center [173, 166] width 79 height 34
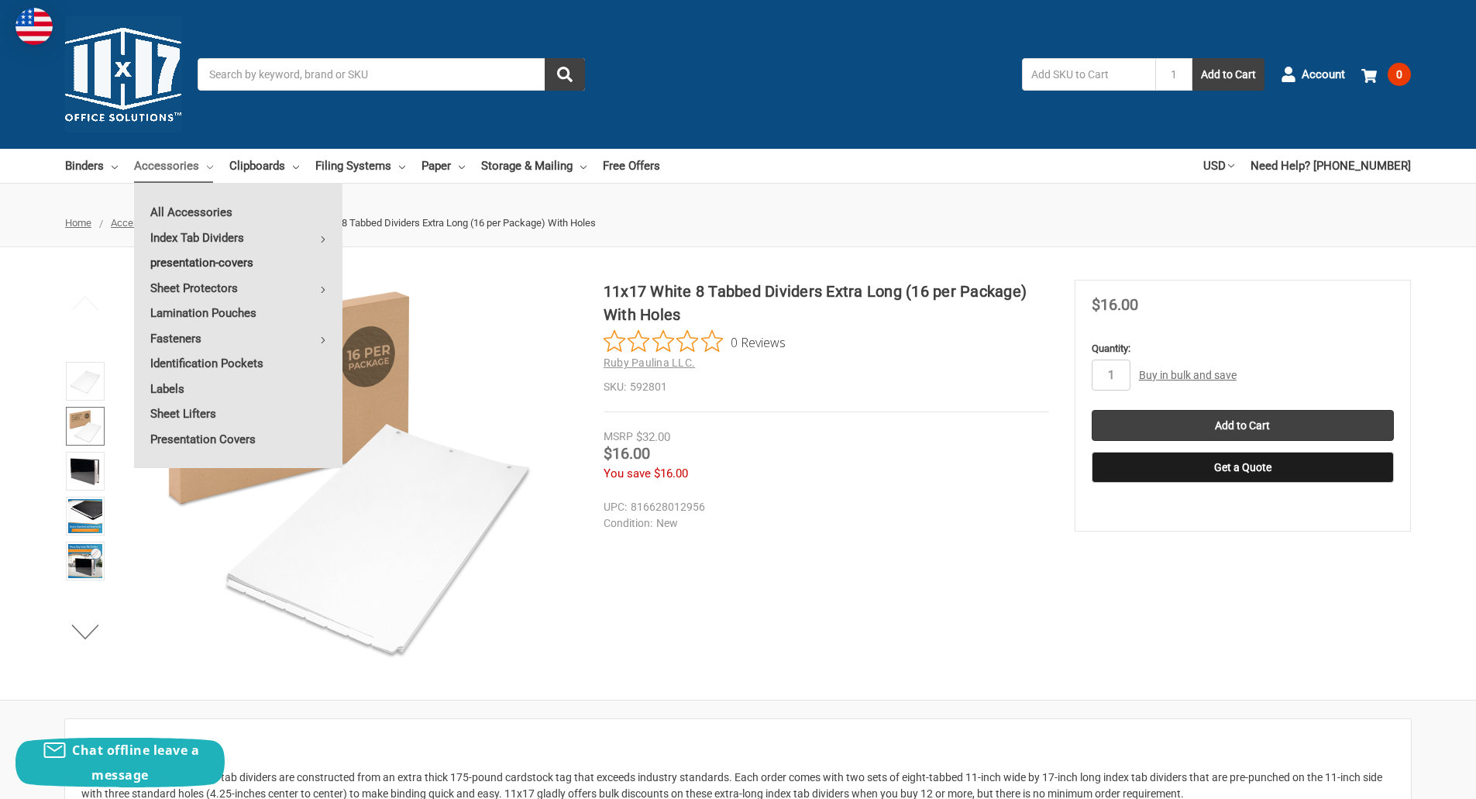
click at [196, 267] on link "presentation-covers" at bounding box center [238, 262] width 208 height 25
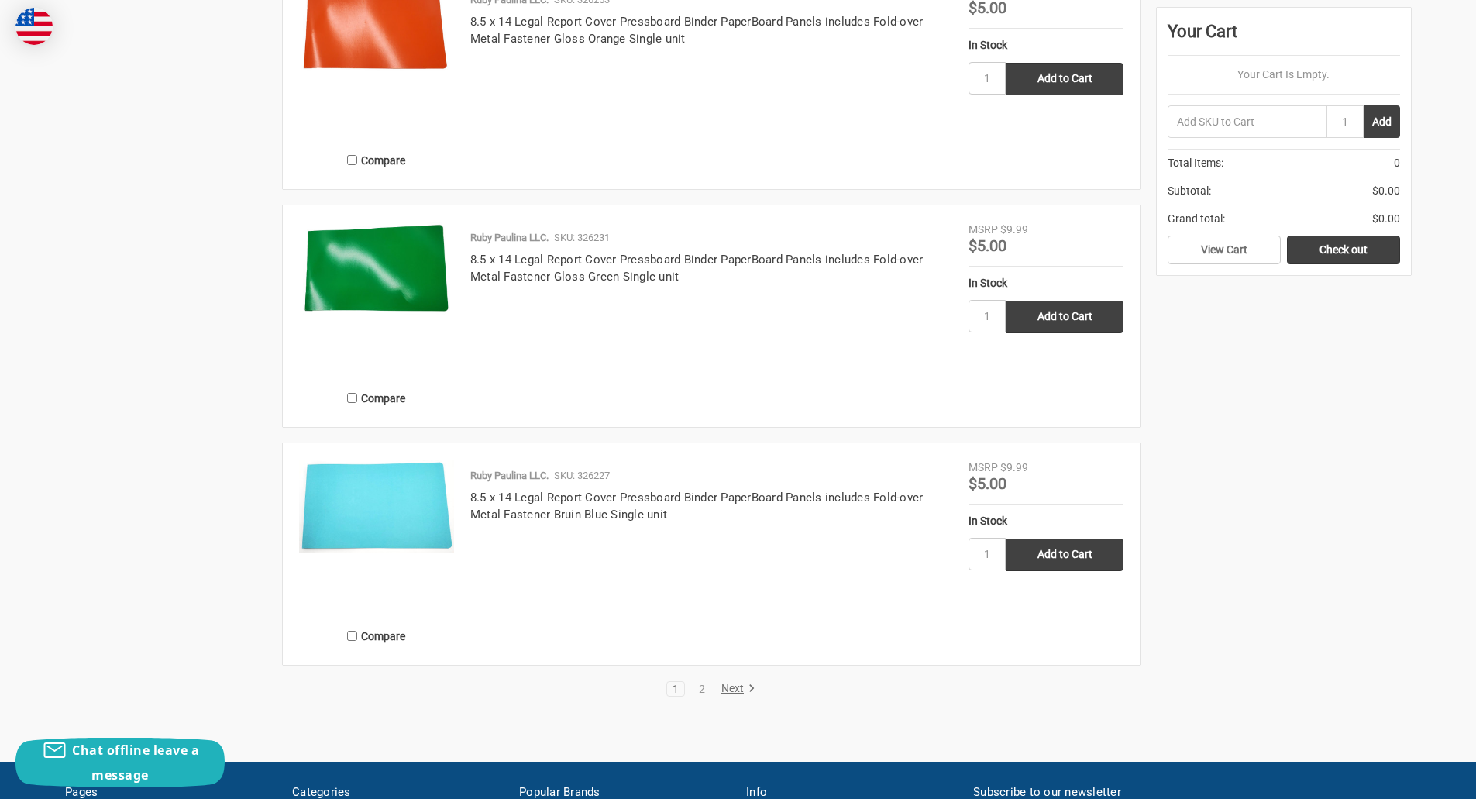
scroll to position [2557, 0]
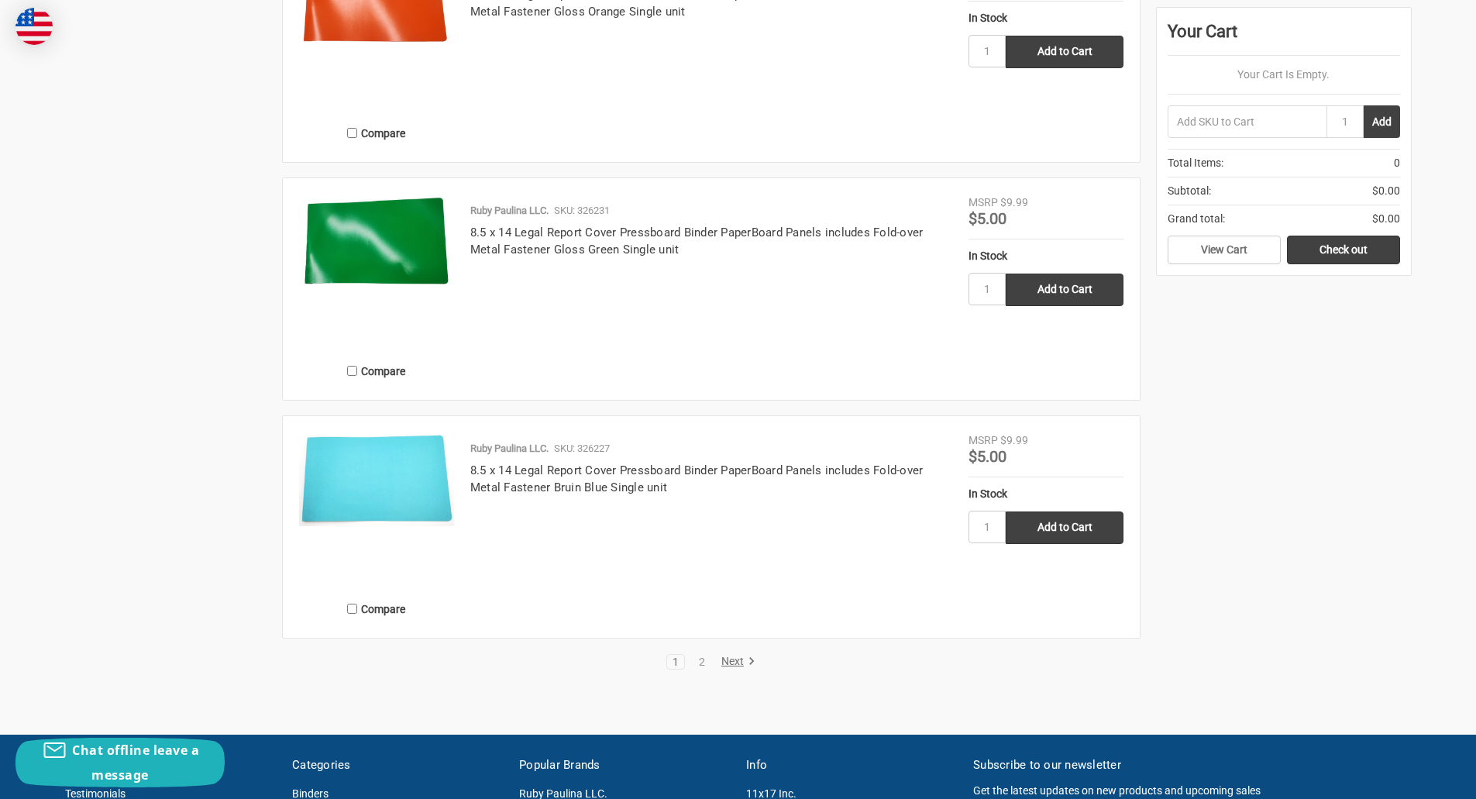
click at [734, 663] on link "Next" at bounding box center [736, 662] width 40 height 14
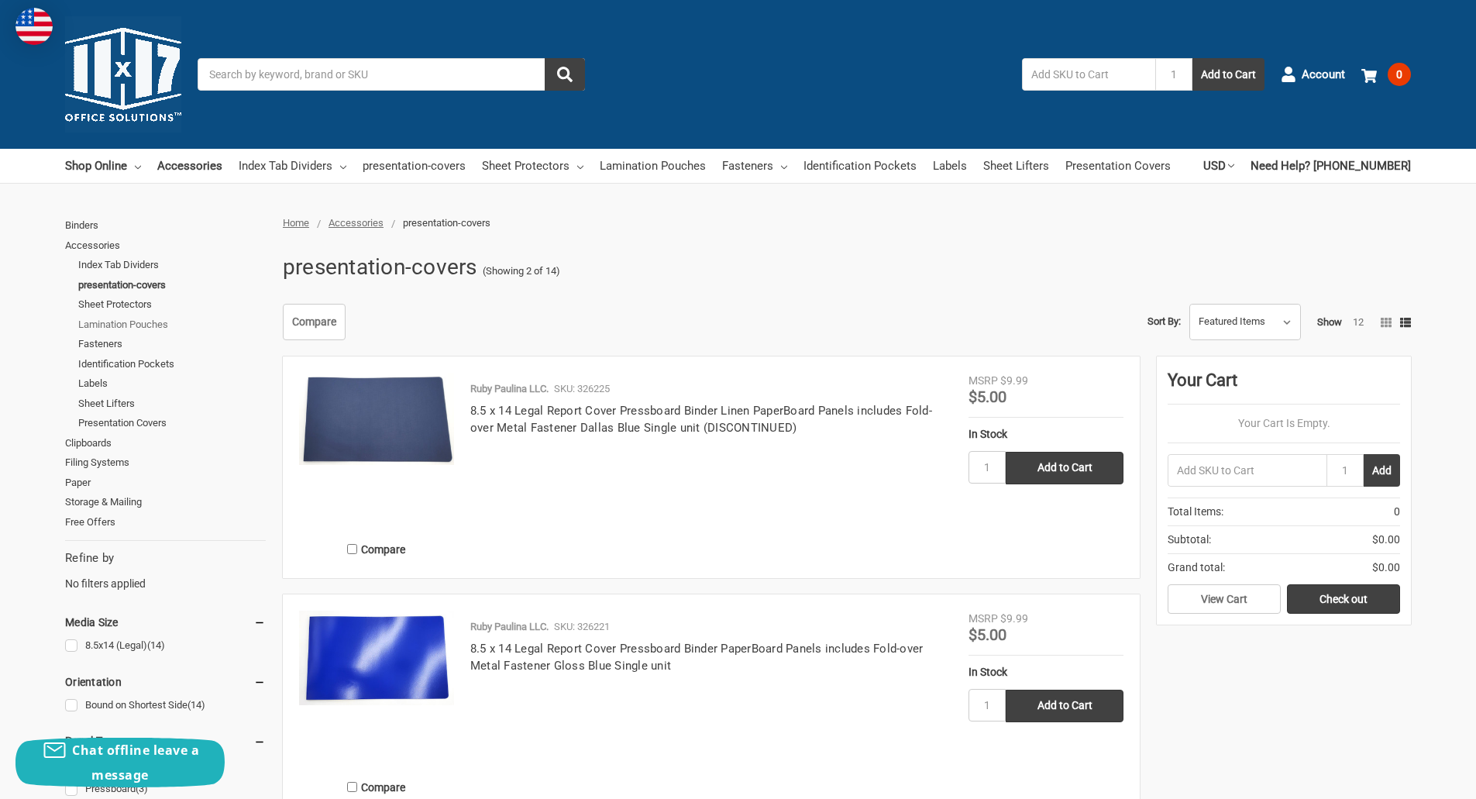
click at [146, 324] on link "Lamination Pouches" at bounding box center [172, 325] width 188 height 20
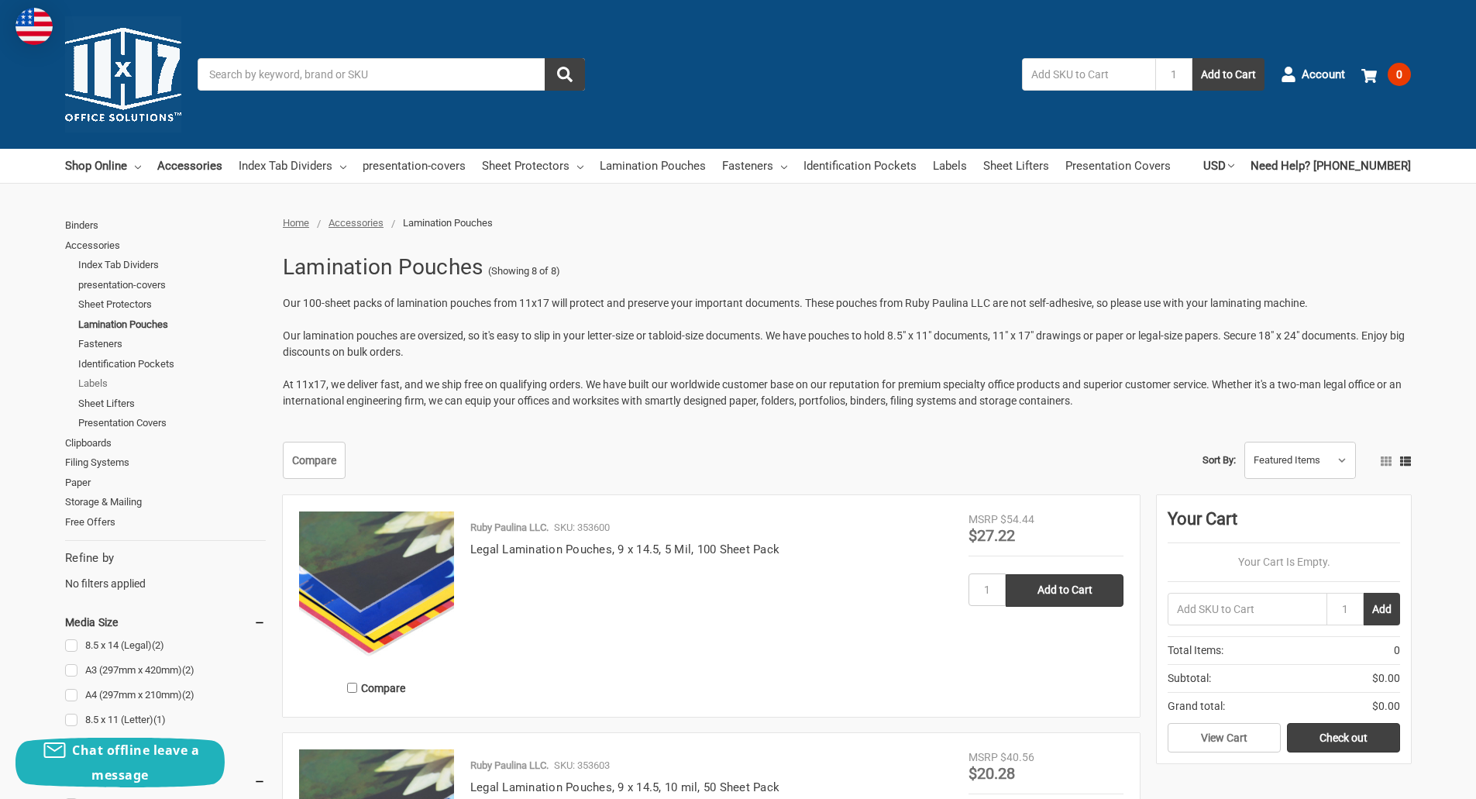
click at [88, 385] on link "Labels" at bounding box center [172, 384] width 188 height 20
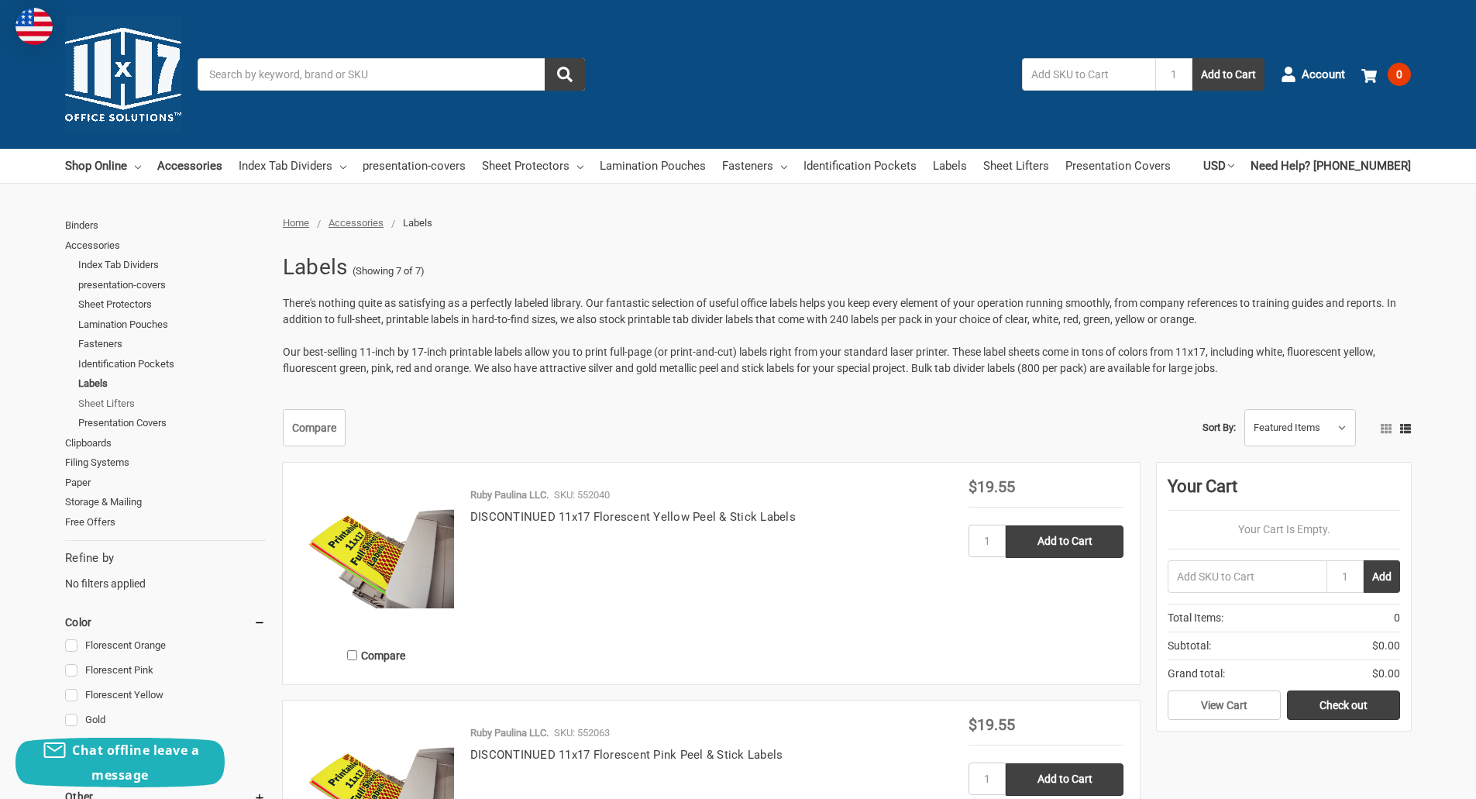
click at [93, 408] on link "Sheet Lifters" at bounding box center [172, 404] width 188 height 20
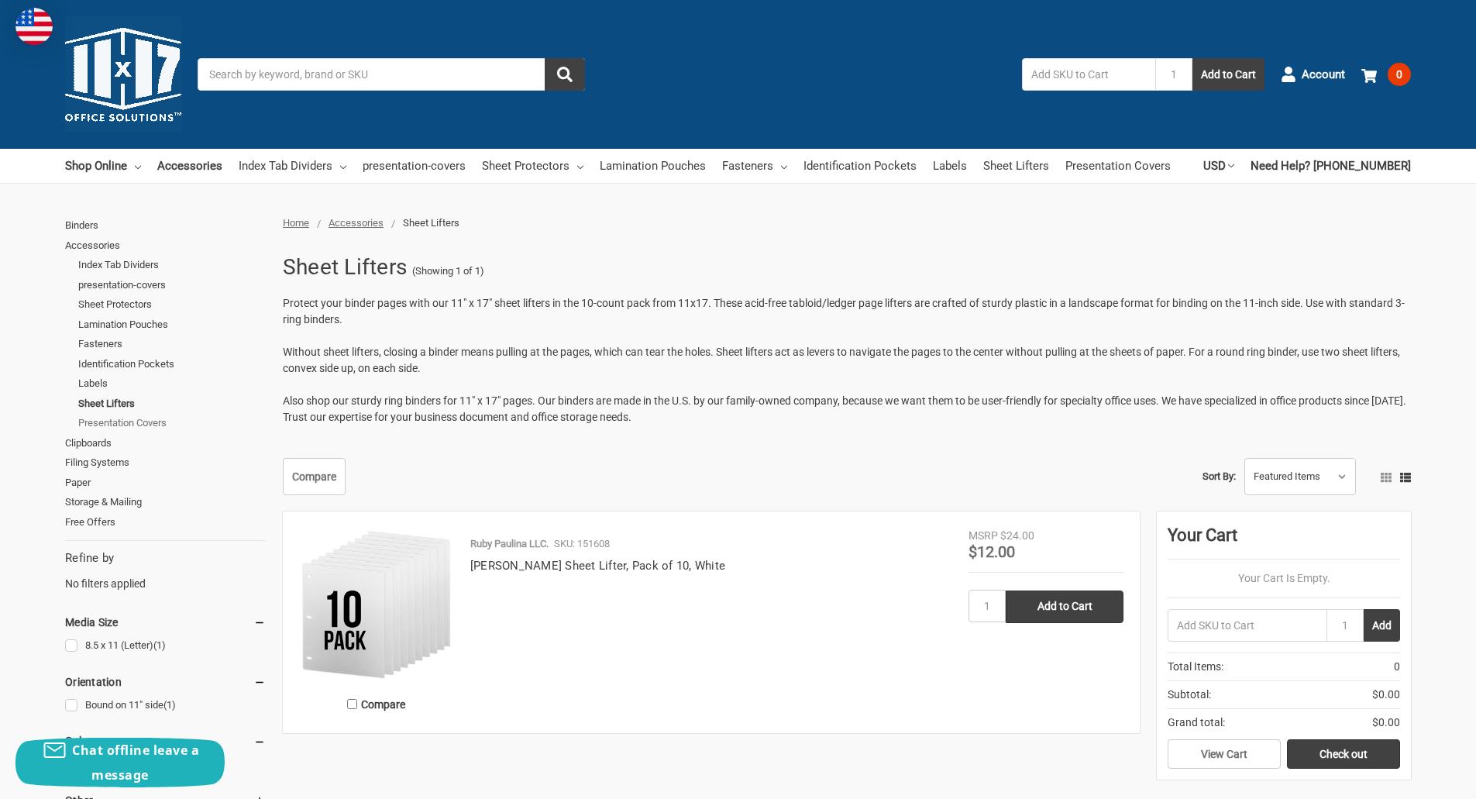
click at [94, 425] on link "Presentation Covers" at bounding box center [172, 423] width 188 height 20
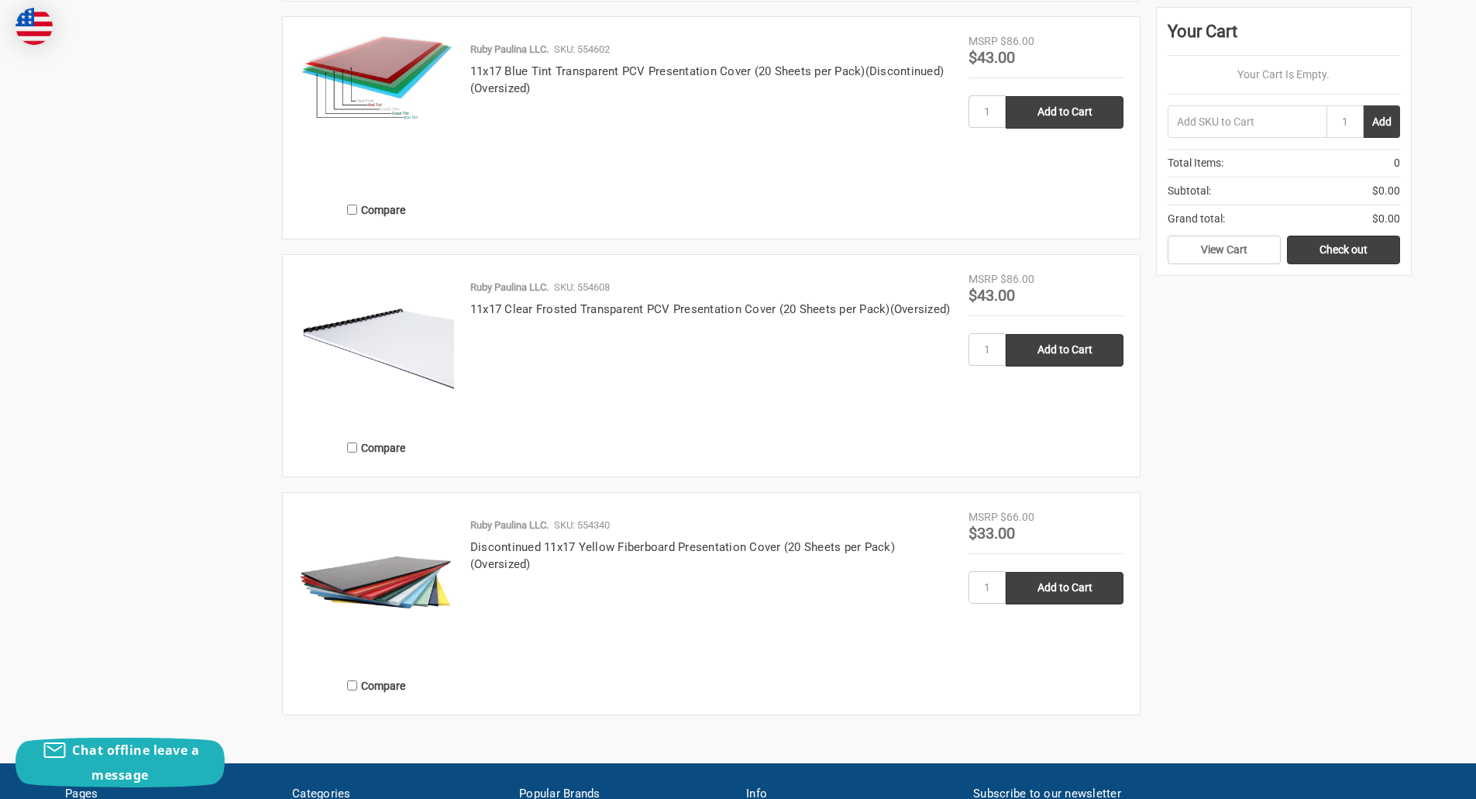
scroll to position [2092, 0]
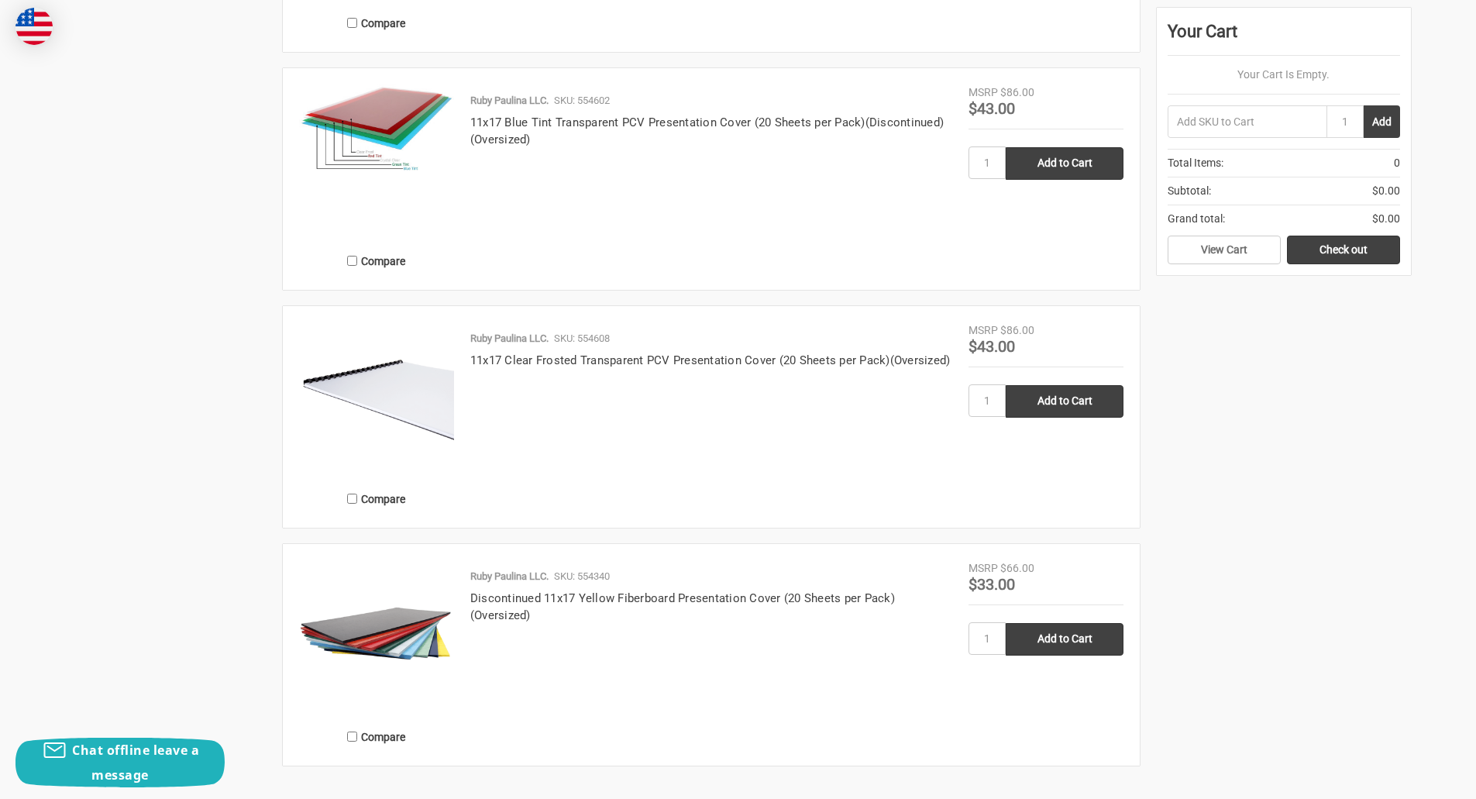
click at [346, 389] on img at bounding box center [376, 399] width 155 height 155
